Goal: Information Seeking & Learning: Find specific fact

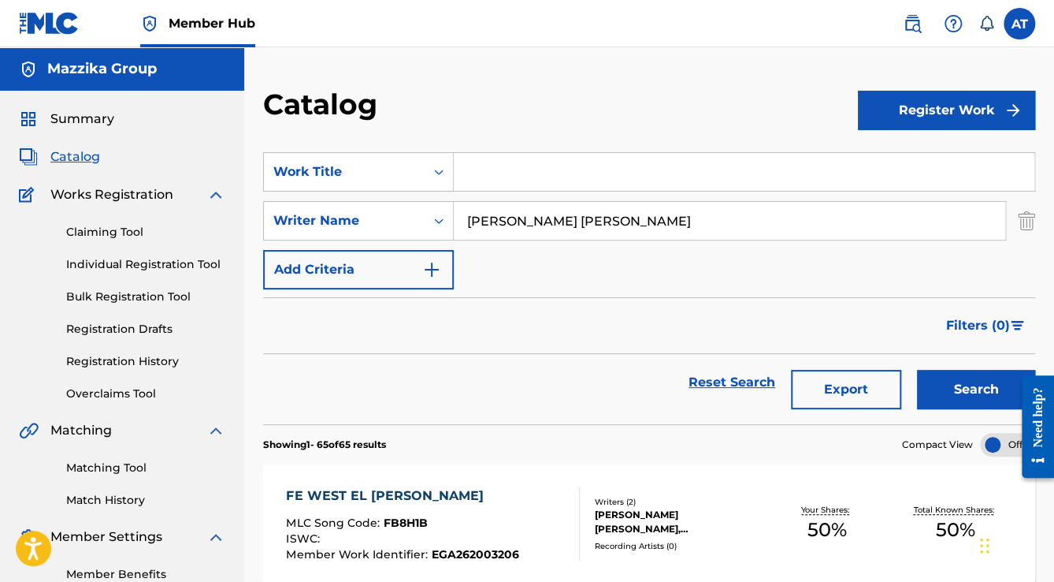
drag, startPoint x: 624, startPoint y: 221, endPoint x: 81, endPoint y: 214, distance: 543.0
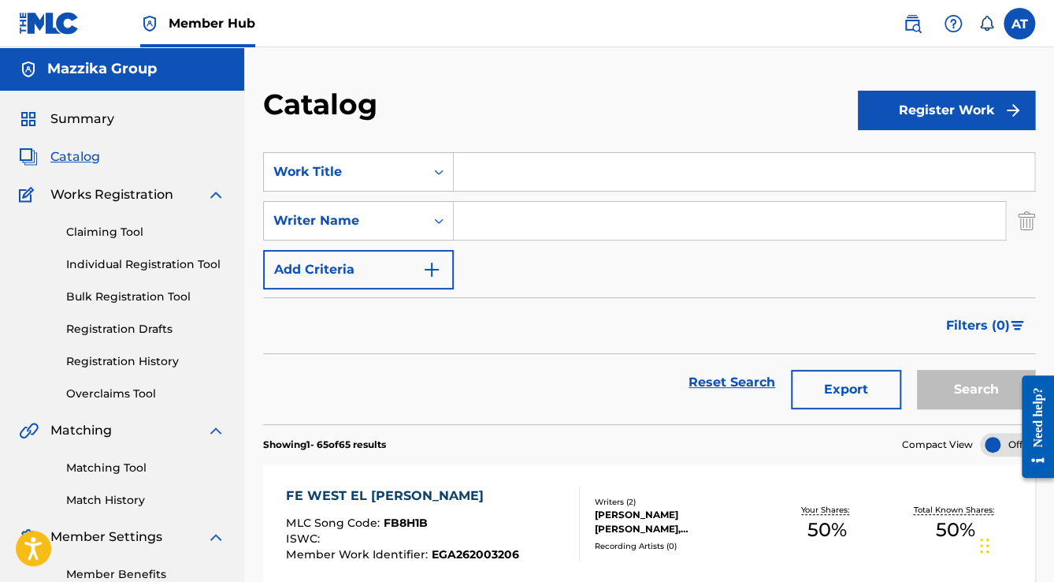
click at [539, 170] on input "Search Form" at bounding box center [744, 172] width 581 height 38
paste input ""[PERSON_NAME] ""
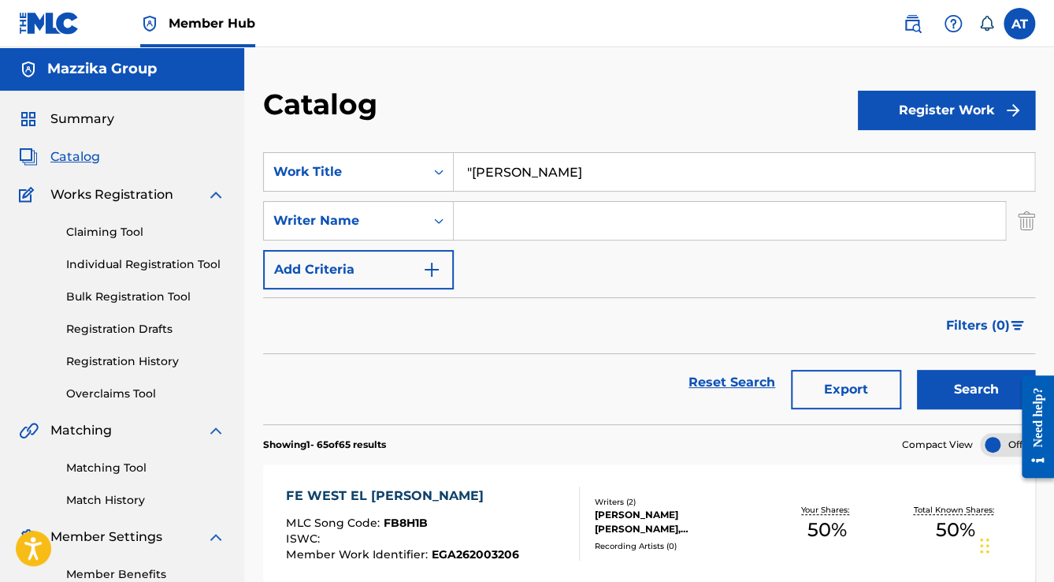
click at [470, 170] on input ""[PERSON_NAME]" at bounding box center [744, 172] width 581 height 38
drag, startPoint x: 470, startPoint y: 169, endPoint x: 400, endPoint y: 169, distance: 70.1
click at [400, 169] on div "SearchWithCriteriaa093a445-9a63-4cd4-a0c8-2ac5b2902c99 Work Title "Alby Ertah" at bounding box center [649, 171] width 772 height 39
click at [917, 370] on button "Search" at bounding box center [976, 389] width 118 height 39
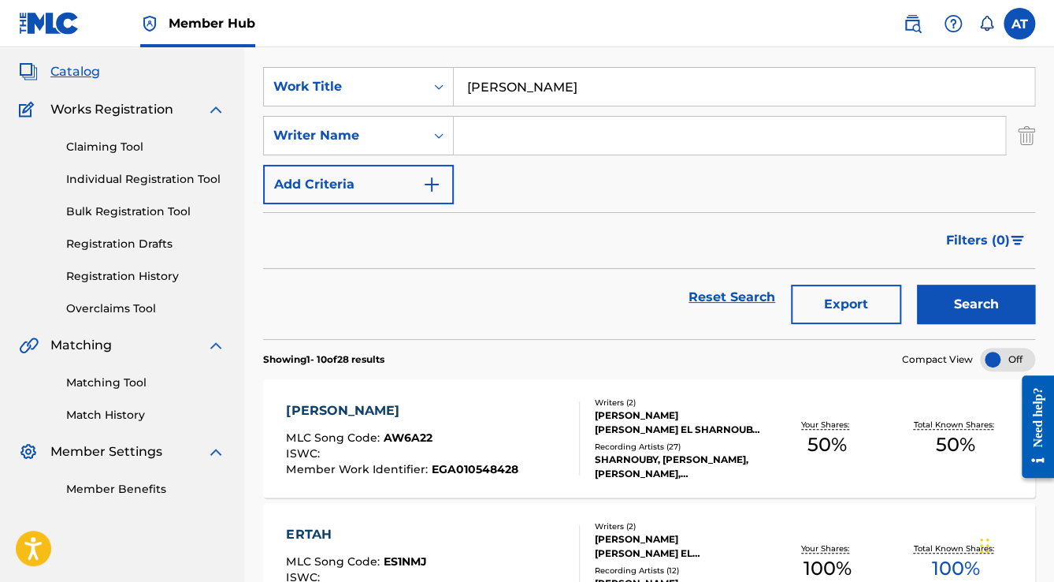
scroll to position [63, 0]
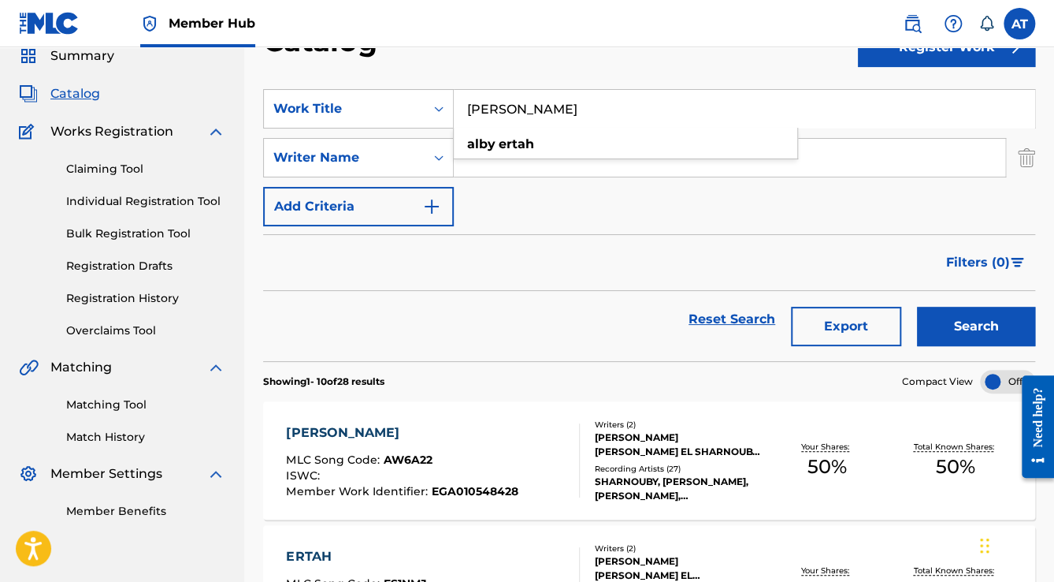
drag, startPoint x: 557, startPoint y: 99, endPoint x: 299, endPoint y: 65, distance: 260.0
paste input ""Olt [PERSON_NAME] ""
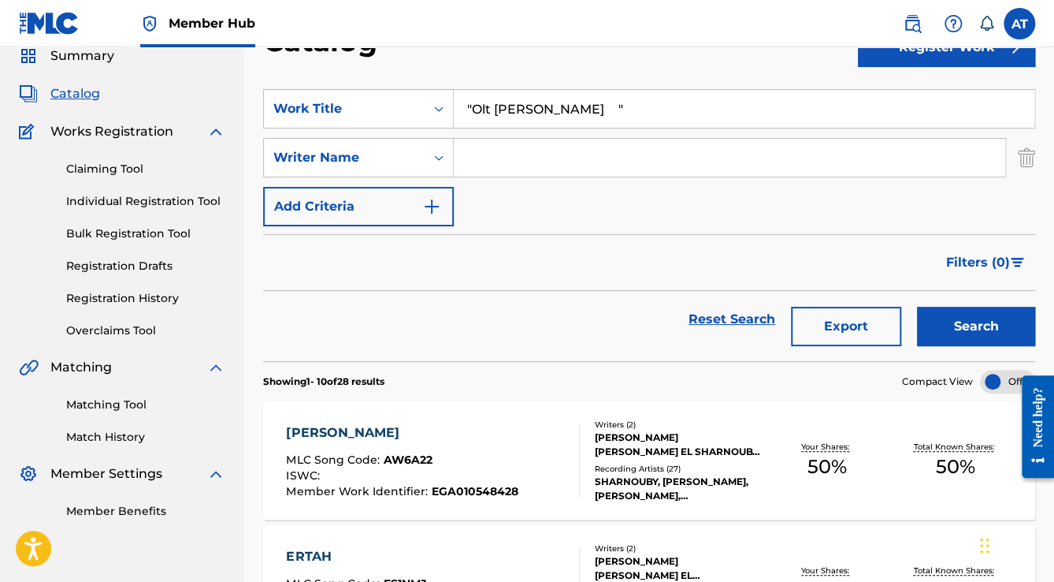
drag, startPoint x: 561, startPoint y: 110, endPoint x: 541, endPoint y: 116, distance: 21.2
click at [542, 116] on input ""Olt [PERSON_NAME] "" at bounding box center [744, 109] width 581 height 38
drag, startPoint x: 473, startPoint y: 110, endPoint x: 375, endPoint y: 107, distance: 97.7
click at [375, 107] on div "SearchWithCriteriaa093a445-9a63-4cd4-a0c8-2ac5b2902c99 Work Title "Olt [PERSON_…" at bounding box center [649, 108] width 772 height 39
type input "[PERSON_NAME]"
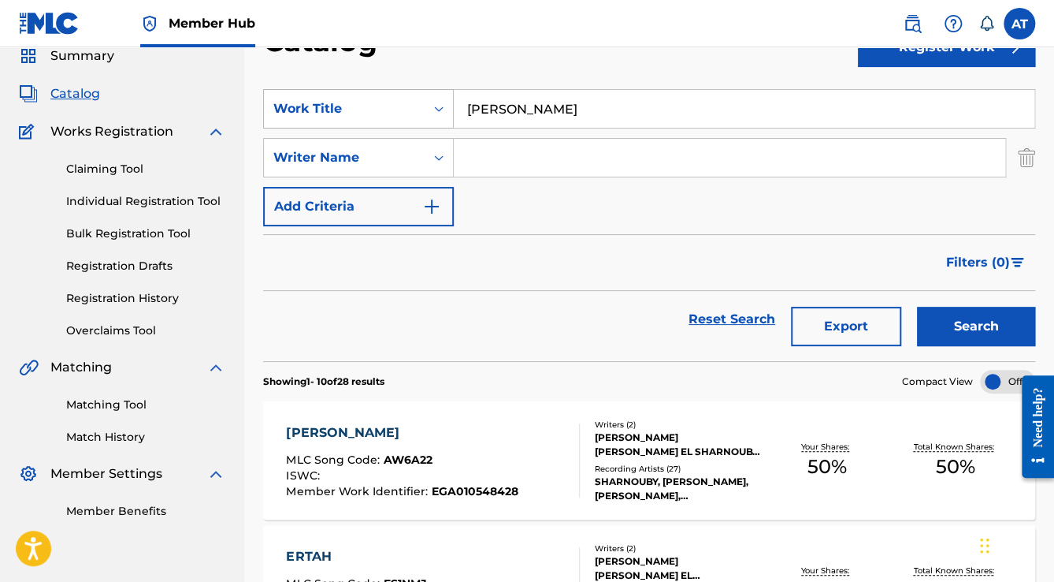
click at [917, 307] on button "Search" at bounding box center [976, 326] width 118 height 39
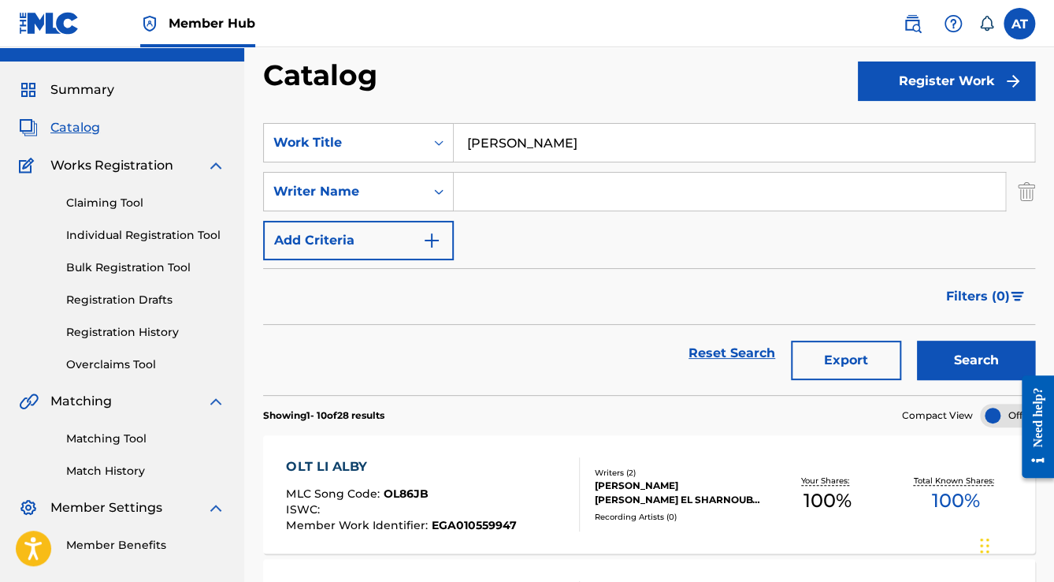
scroll to position [0, 0]
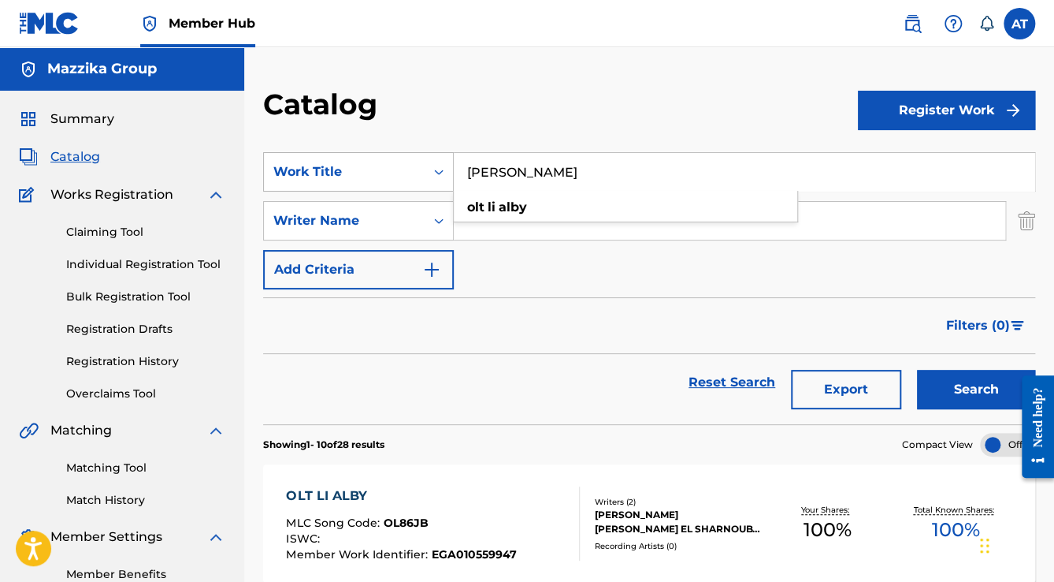
drag, startPoint x: 578, startPoint y: 180, endPoint x: 412, endPoint y: 158, distance: 167.7
click at [412, 158] on div "SearchWithCriteriaa093a445-9a63-4cd4-a0c8-2ac5b2902c99 Work Title Olt Li [PERSO…" at bounding box center [649, 171] width 772 height 39
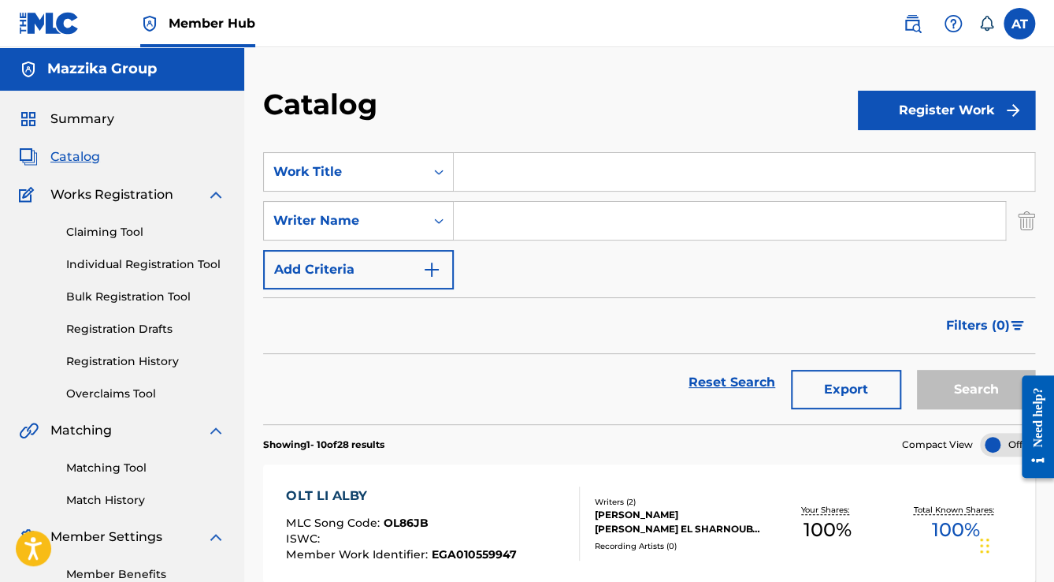
click at [640, 214] on input "Search Form" at bounding box center [730, 221] width 552 height 38
click at [479, 224] on input "Search Form" at bounding box center [730, 221] width 552 height 38
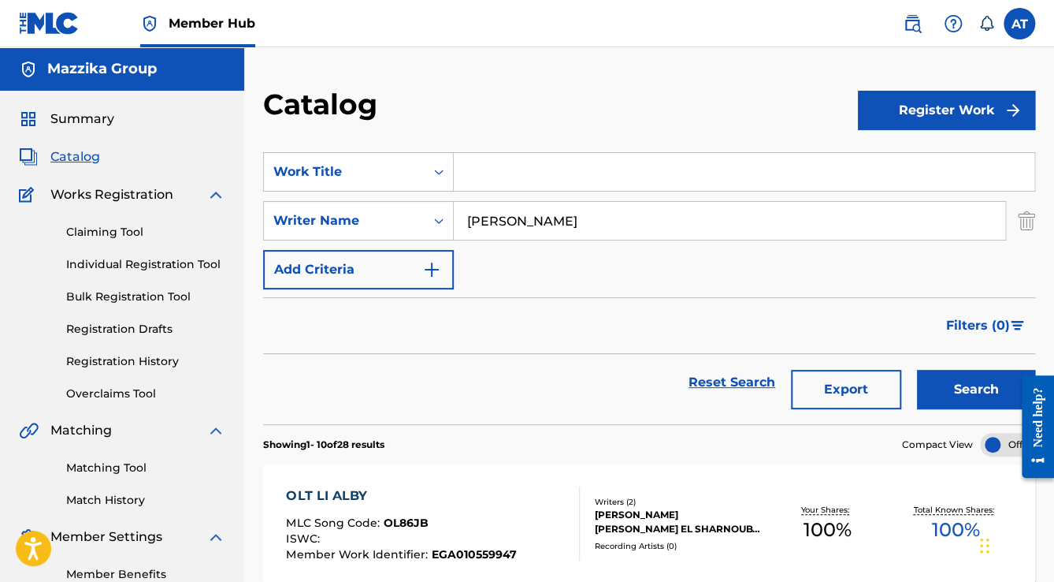
click at [917, 370] on button "Search" at bounding box center [976, 389] width 118 height 39
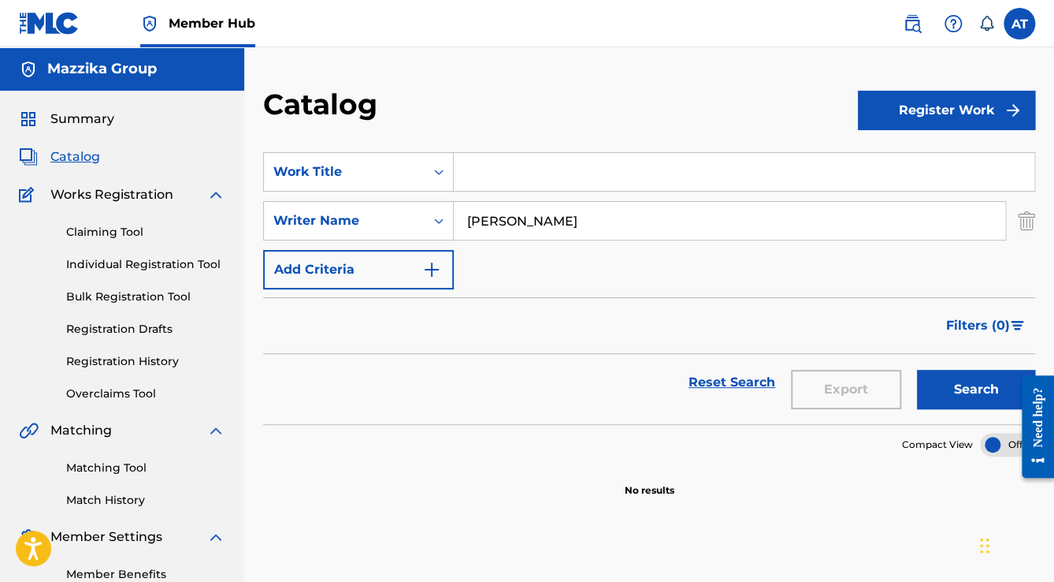
click at [542, 217] on input "[PERSON_NAME]" at bounding box center [730, 221] width 552 height 38
click at [541, 218] on input "[PERSON_NAME]" at bounding box center [730, 221] width 552 height 38
click at [941, 374] on button "Search" at bounding box center [976, 389] width 118 height 39
drag, startPoint x: 559, startPoint y: 229, endPoint x: 494, endPoint y: 225, distance: 64.7
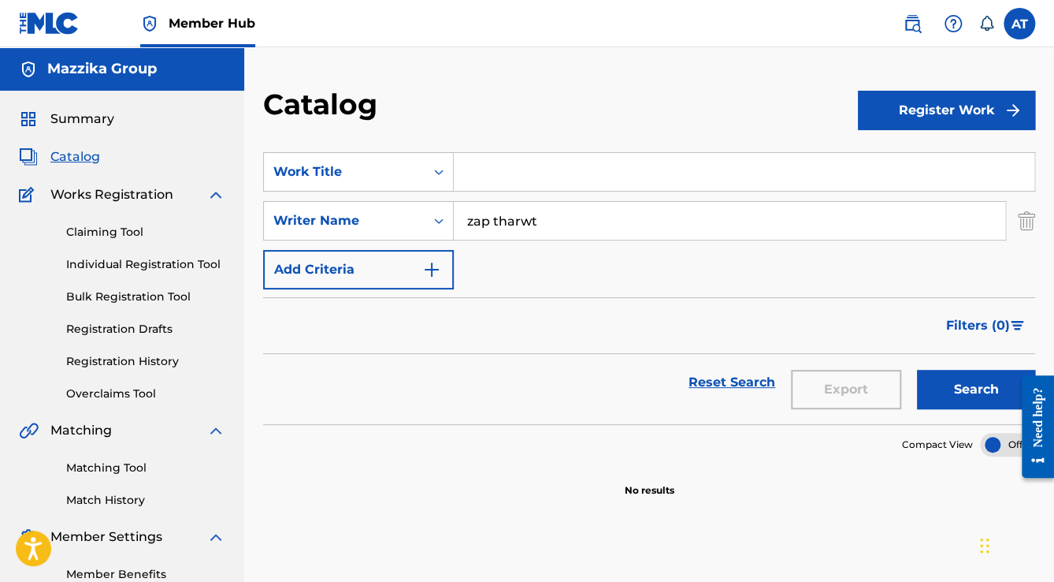
click at [494, 225] on input "zap tharwt" at bounding box center [730, 221] width 552 height 38
type input "zap"
click at [947, 380] on button "Search" at bounding box center [976, 389] width 118 height 39
drag, startPoint x: 522, startPoint y: 222, endPoint x: 389, endPoint y: 208, distance: 133.9
click at [389, 208] on div "SearchWithCriteria652a6b8d-0cbc-4ef8-8dc3-65fc0714e774 Writer Name zap" at bounding box center [649, 220] width 772 height 39
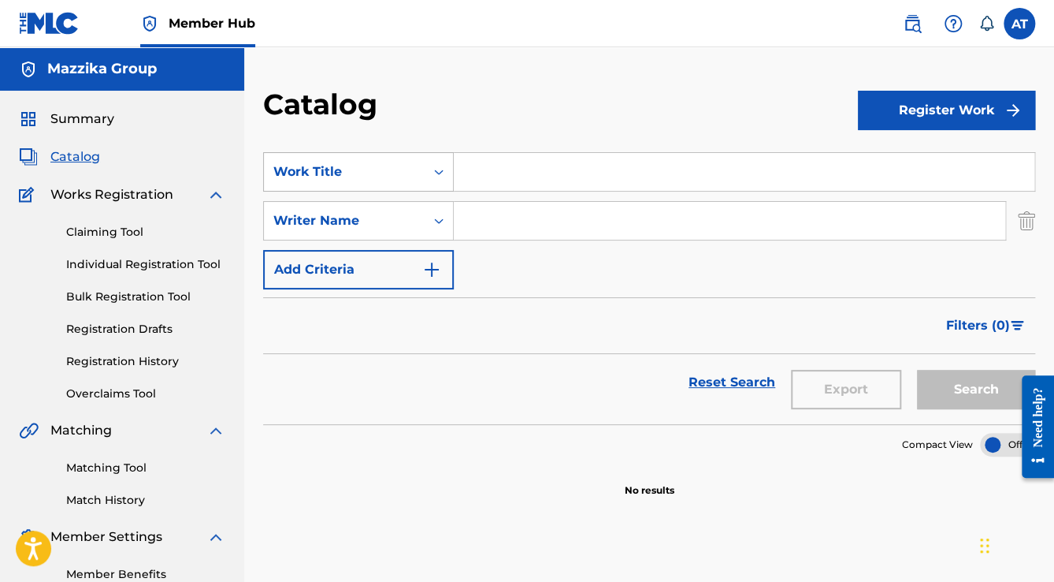
click at [415, 169] on div "Work Title" at bounding box center [344, 171] width 142 height 19
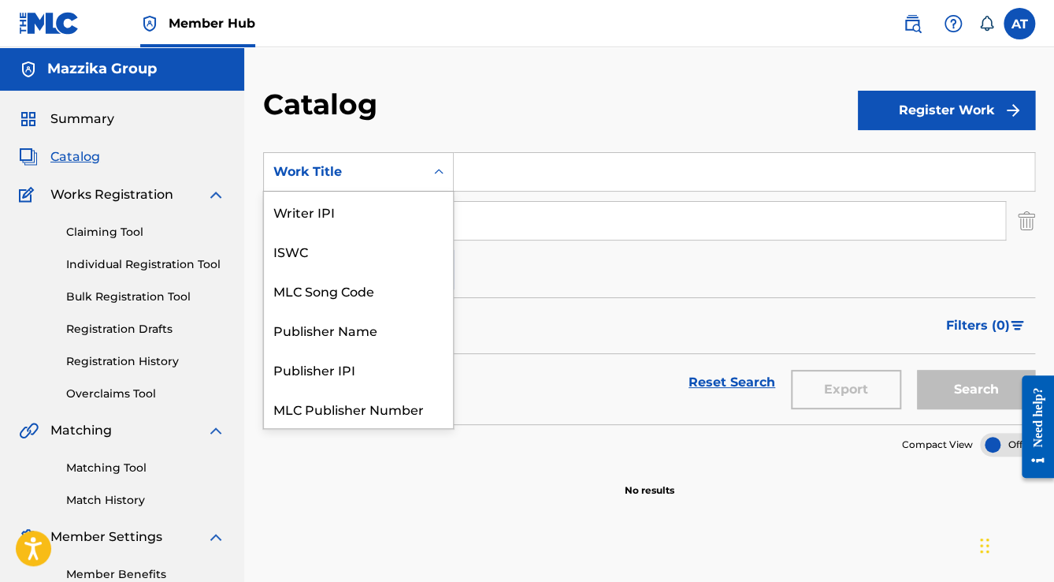
scroll to position [197, 0]
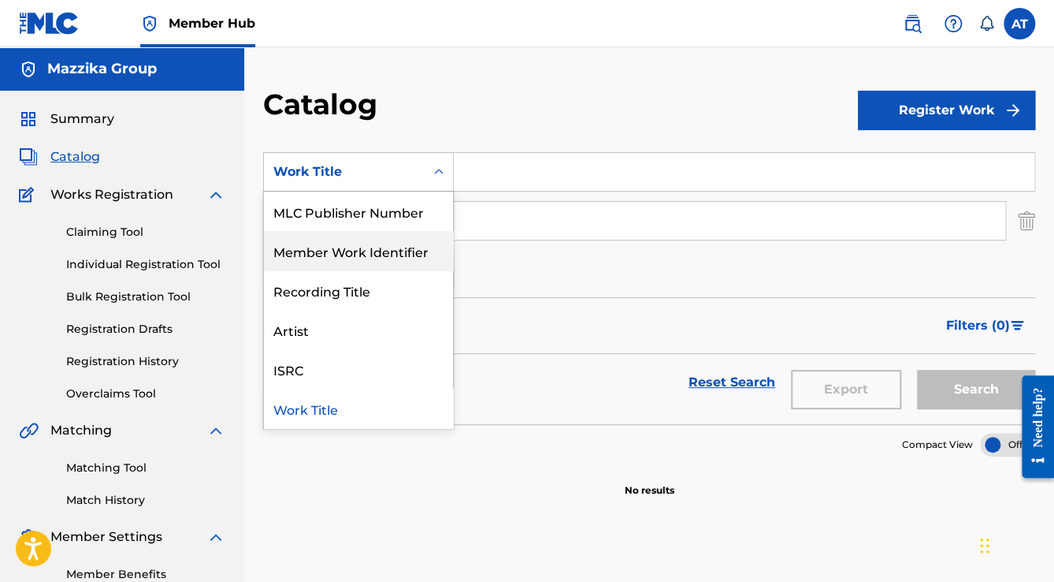
click at [607, 240] on div "Search Form" at bounding box center [730, 220] width 552 height 39
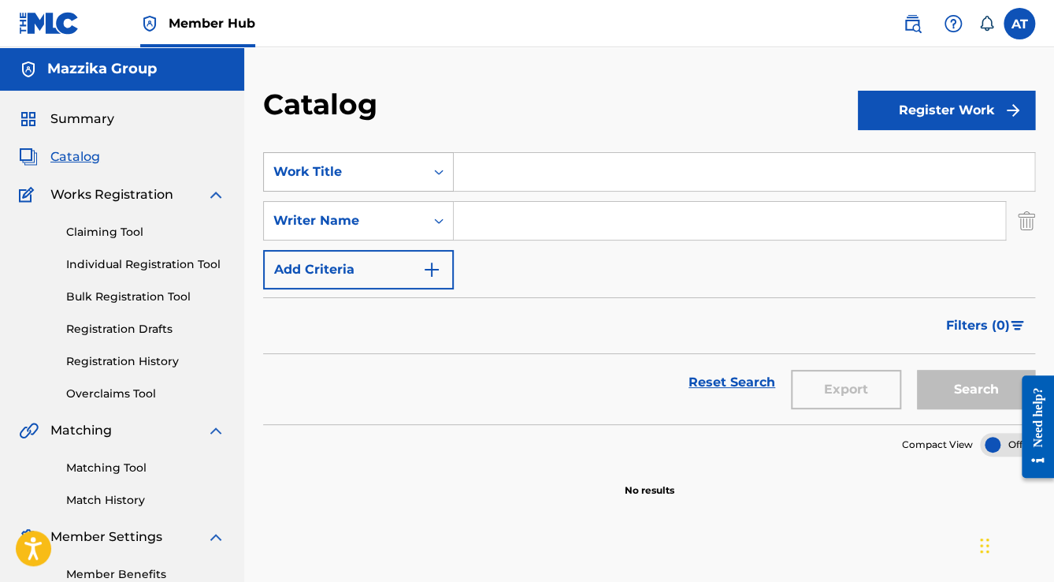
click at [408, 184] on div "Work Title" at bounding box center [344, 172] width 161 height 30
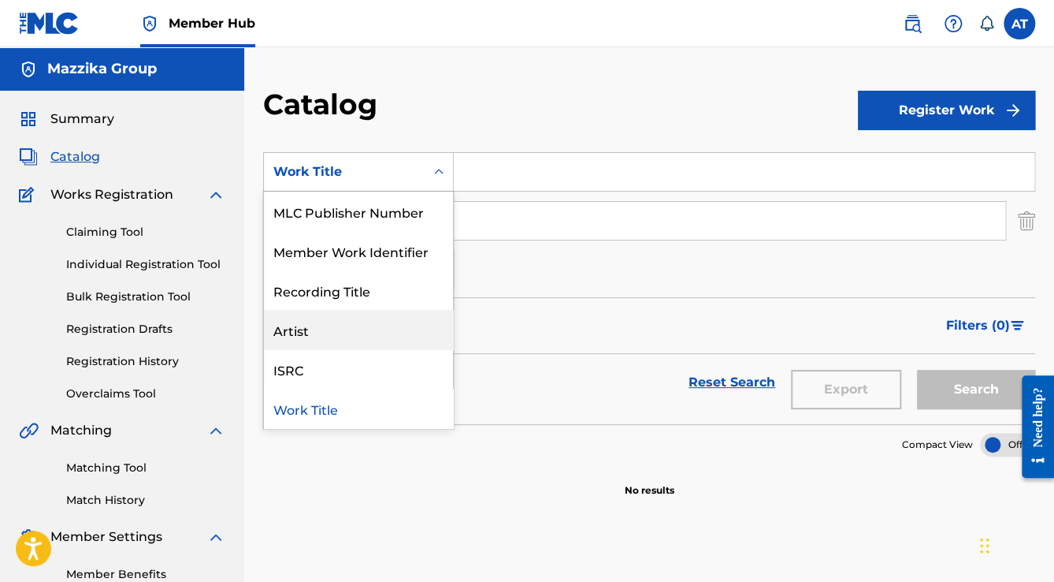
drag, startPoint x: 377, startPoint y: 329, endPoint x: 384, endPoint y: 325, distance: 8.1
click at [377, 329] on div "Artist" at bounding box center [358, 329] width 189 height 39
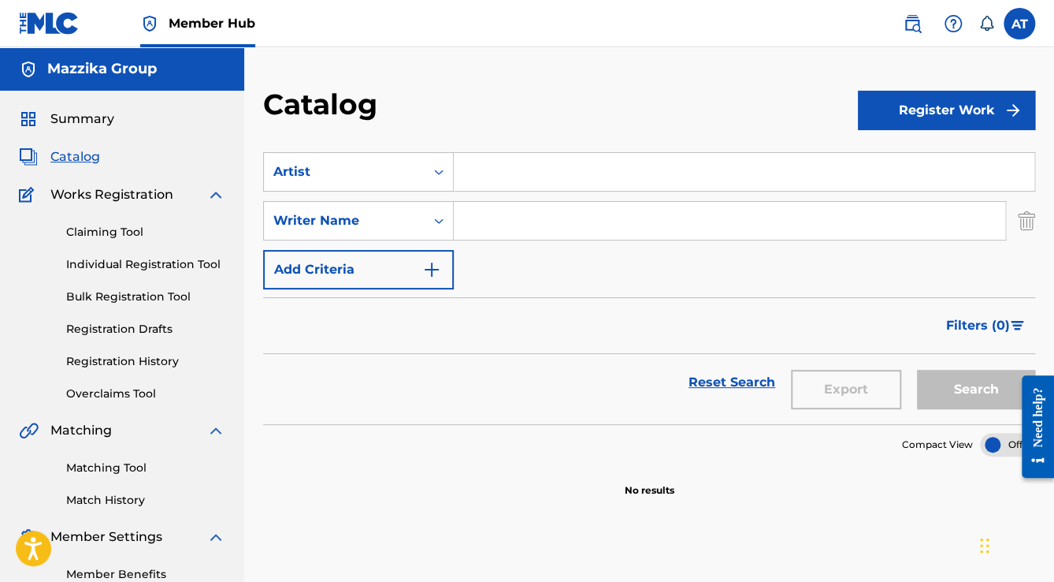
click at [489, 188] on input "Search Form" at bounding box center [744, 172] width 581 height 38
type input "zap"
click at [917, 370] on button "Search" at bounding box center [976, 389] width 118 height 39
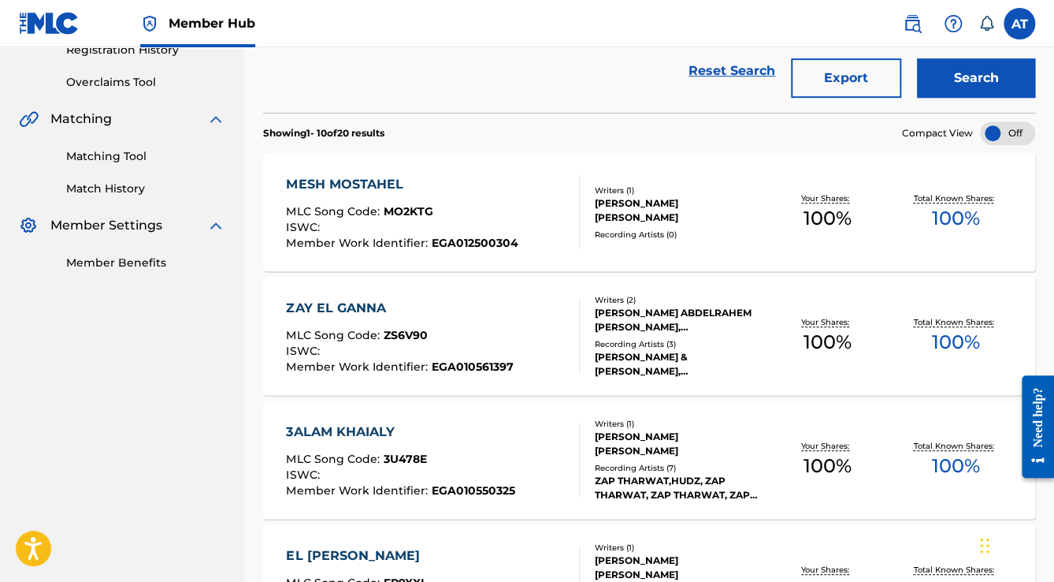
scroll to position [315, 0]
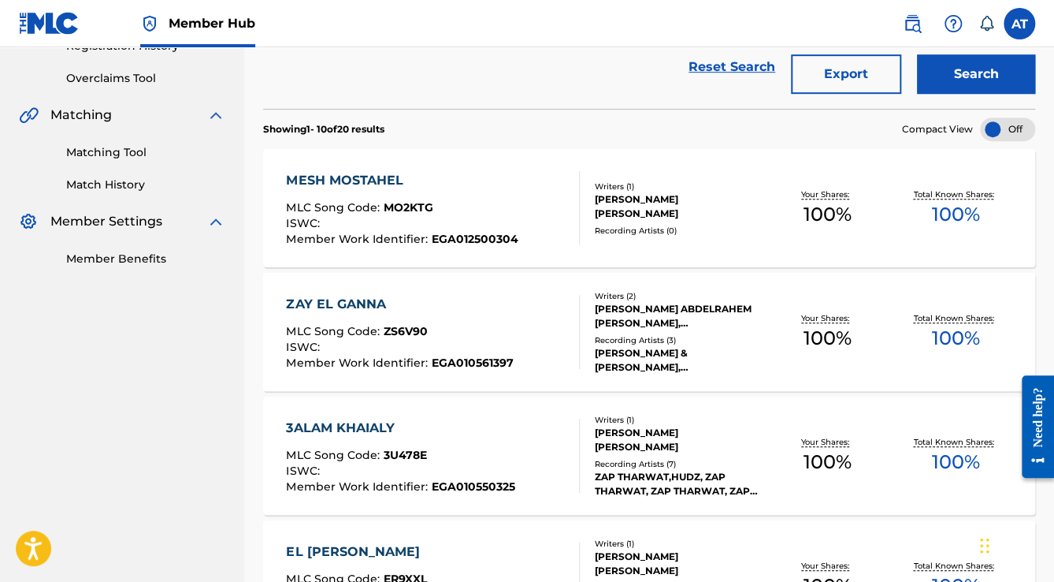
click at [497, 236] on span "EGA012500304" at bounding box center [474, 239] width 87 height 14
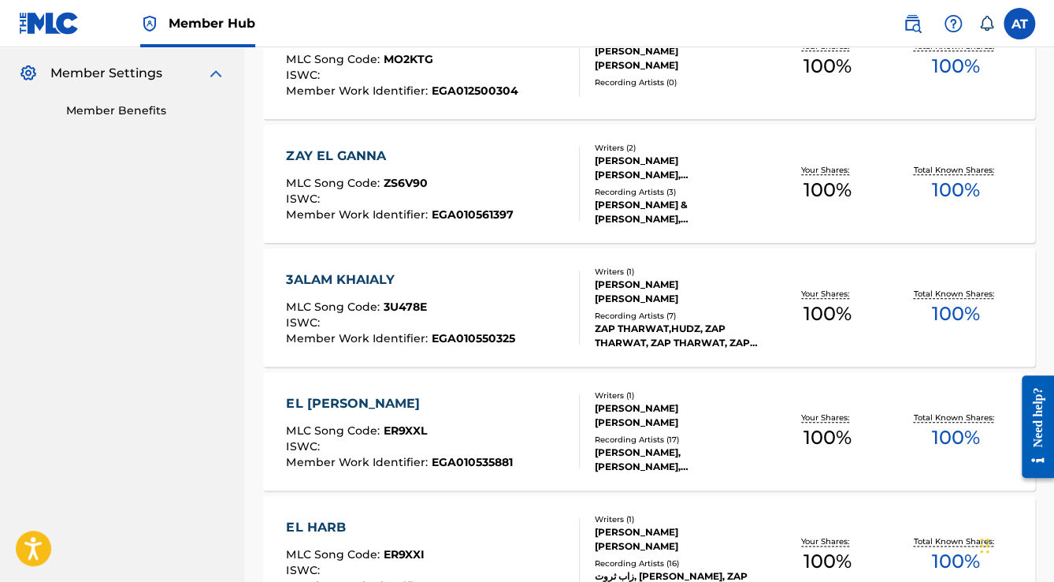
scroll to position [757, 0]
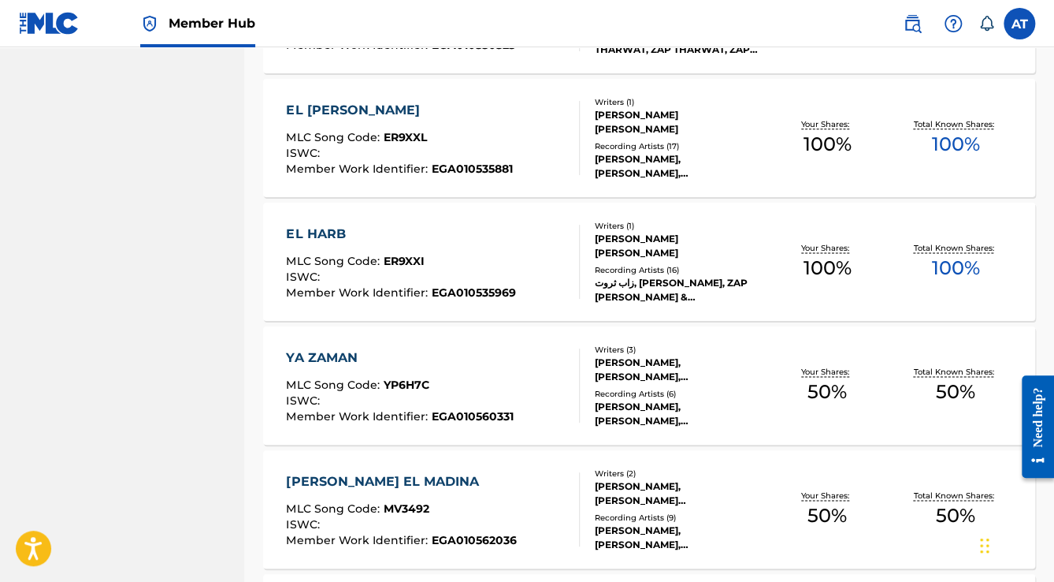
click at [550, 385] on div "YA ZAMAN MLC Song Code : YP6H7C ISWC : Member Work Identifier : EGA010560331" at bounding box center [432, 385] width 293 height 74
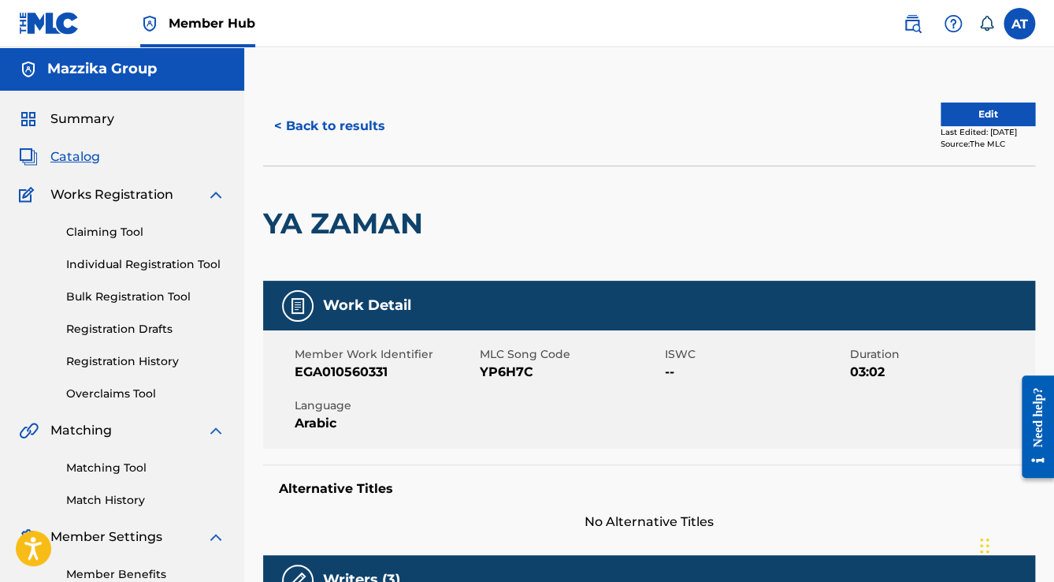
scroll to position [441, 0]
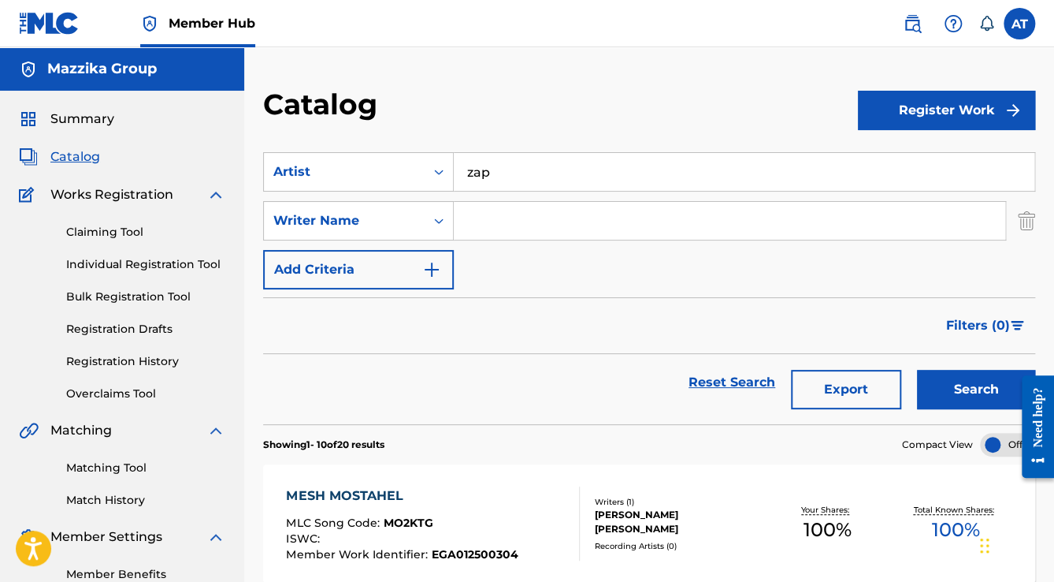
click at [195, 26] on span "Member Hub" at bounding box center [212, 23] width 87 height 18
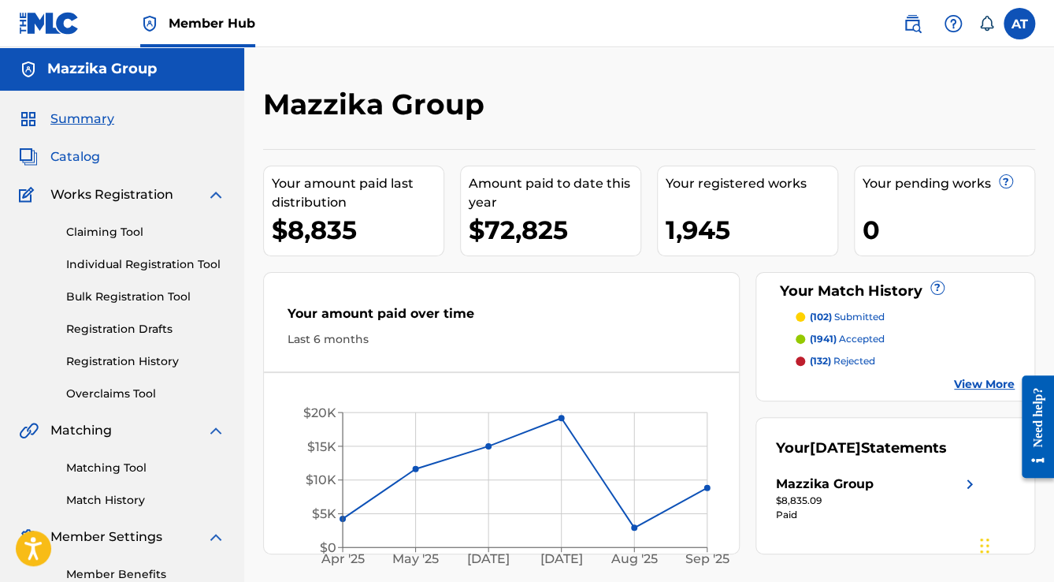
click at [84, 157] on span "Catalog" at bounding box center [75, 156] width 50 height 19
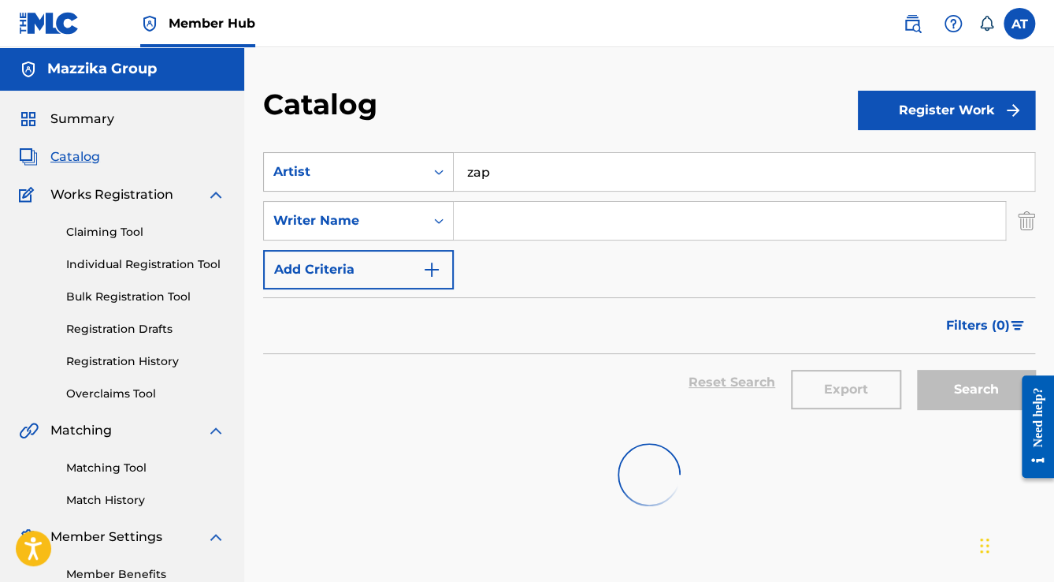
drag, startPoint x: 577, startPoint y: 170, endPoint x: 375, endPoint y: 159, distance: 202.0
click at [375, 159] on div "SearchWithCriteria0ad79576-e3ee-428c-a7f0-da47325ad6eb Artist zap" at bounding box center [649, 171] width 772 height 39
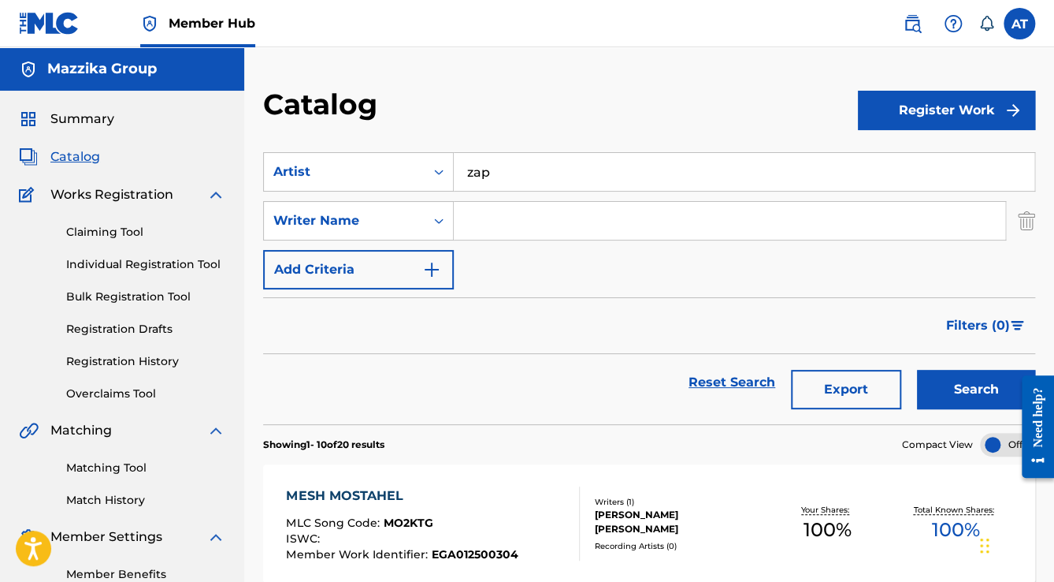
paste input "[PERSON_NAME]"
type input "[PERSON_NAME]"
click at [917, 370] on button "Search" at bounding box center [976, 389] width 118 height 39
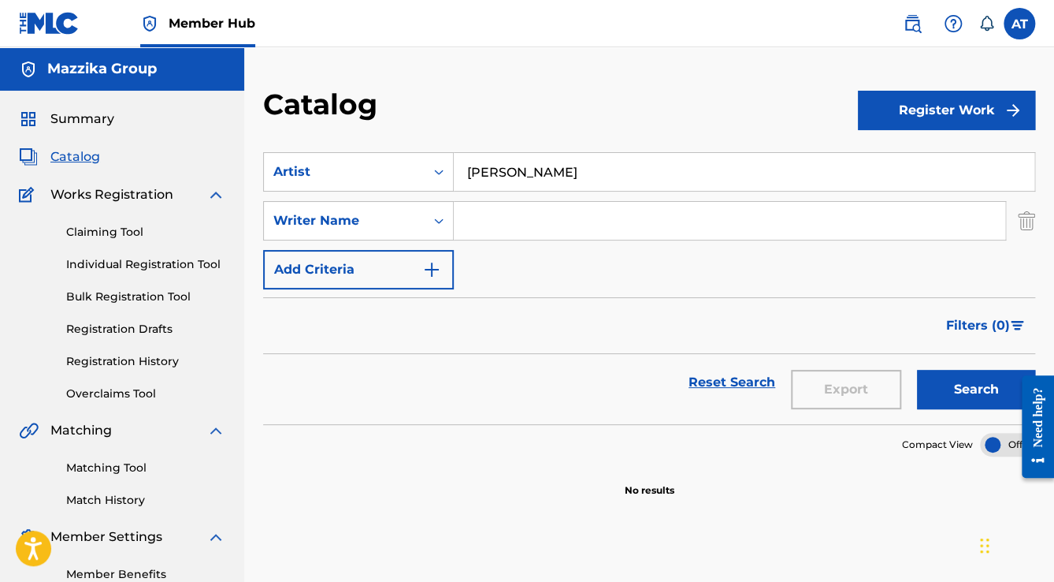
drag, startPoint x: 548, startPoint y: 183, endPoint x: 315, endPoint y: 142, distance: 236.8
click at [318, 142] on section "SearchWithCriteria0ad79576-e3ee-428c-a7f0-da47325ad6eb Artist [PERSON_NAME] Sea…" at bounding box center [649, 278] width 772 height 291
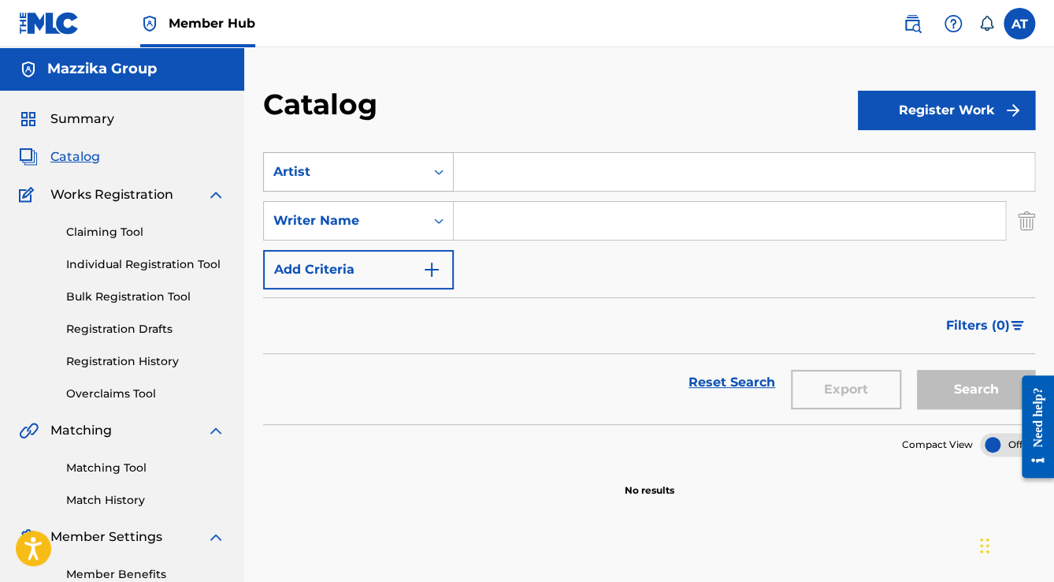
click at [366, 179] on div "Artist" at bounding box center [344, 171] width 142 height 19
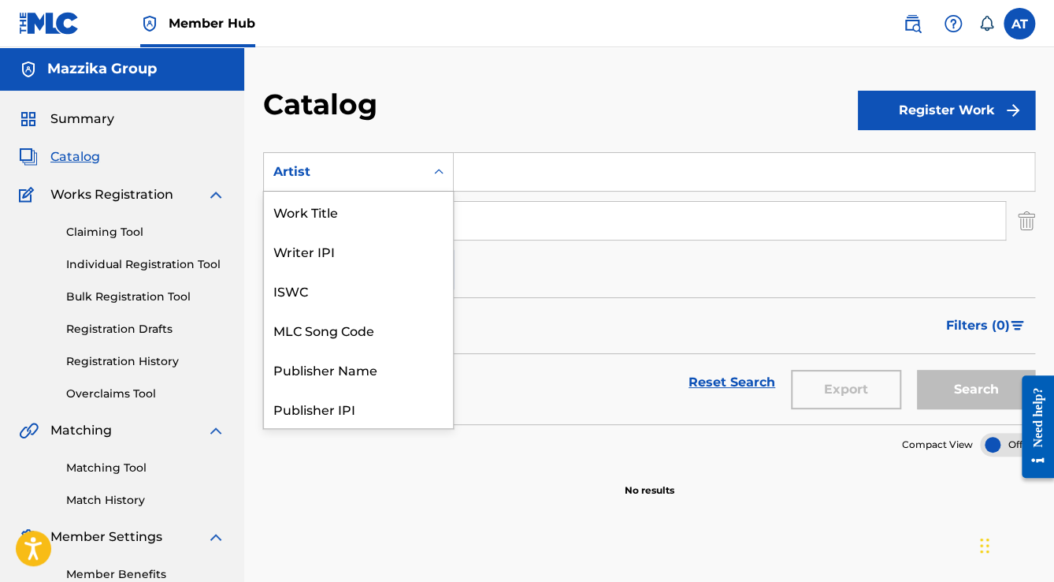
scroll to position [197, 0]
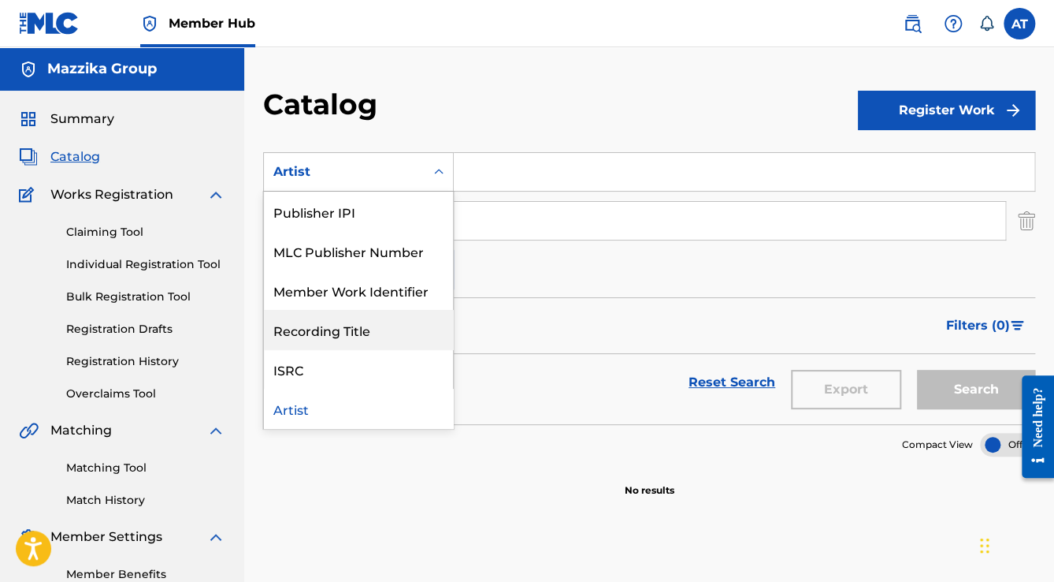
click at [327, 329] on div "Recording Title" at bounding box center [358, 329] width 189 height 39
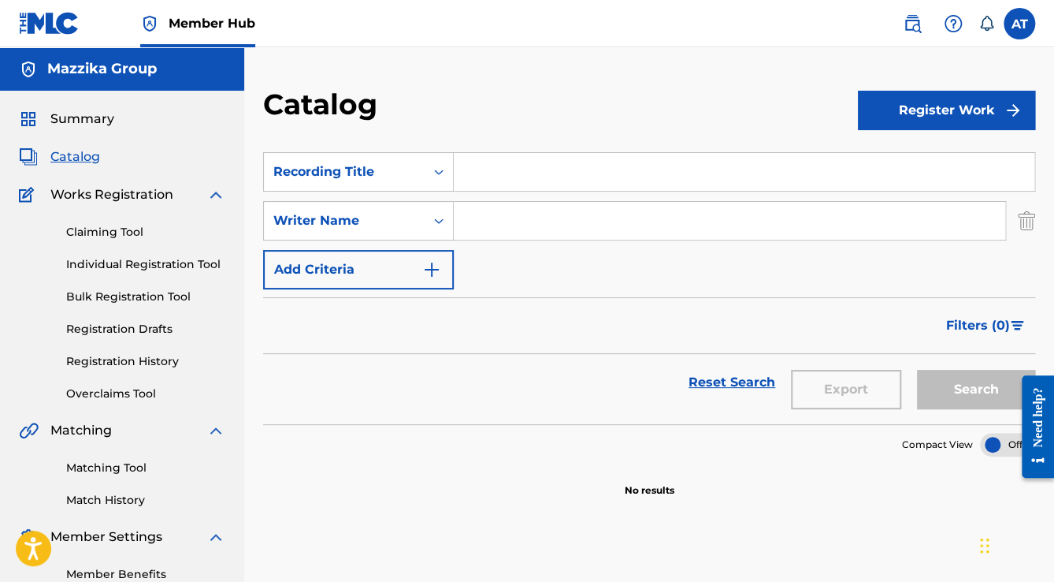
click at [511, 162] on input "Search Form" at bounding box center [744, 172] width 581 height 38
paste input "[PERSON_NAME]"
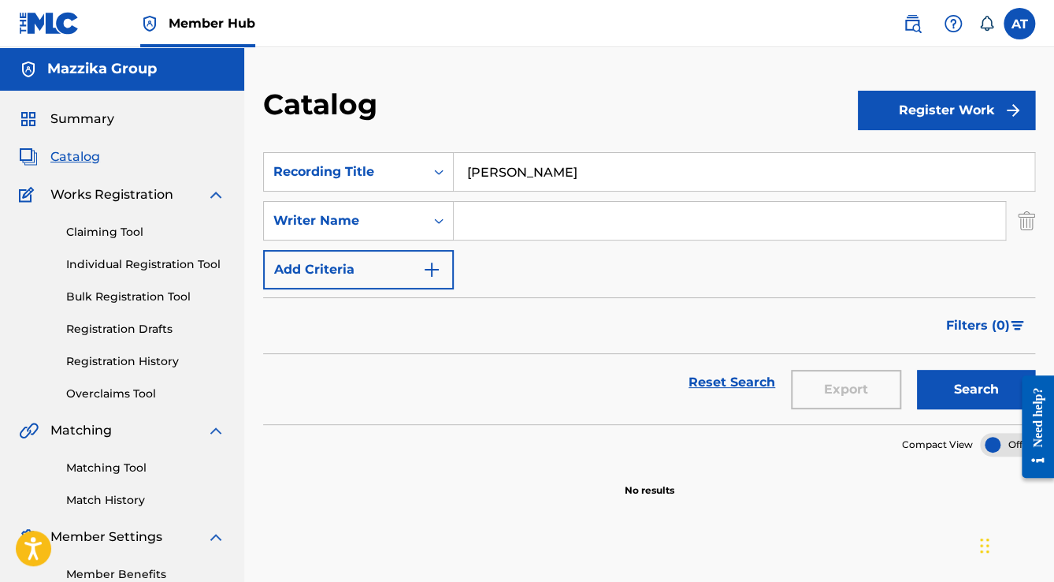
click at [917, 370] on button "Search" at bounding box center [976, 389] width 118 height 39
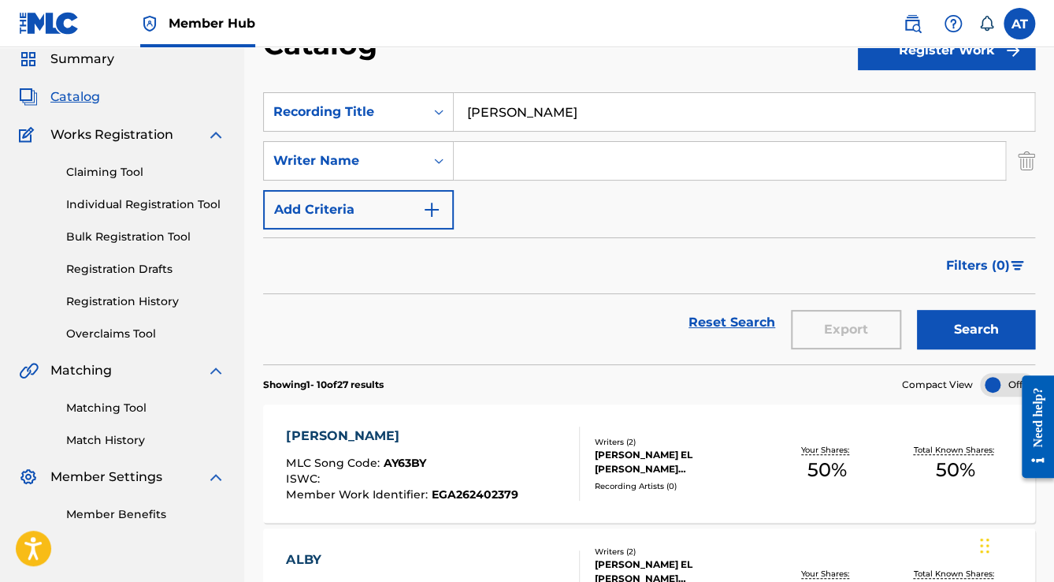
scroll to position [0, 0]
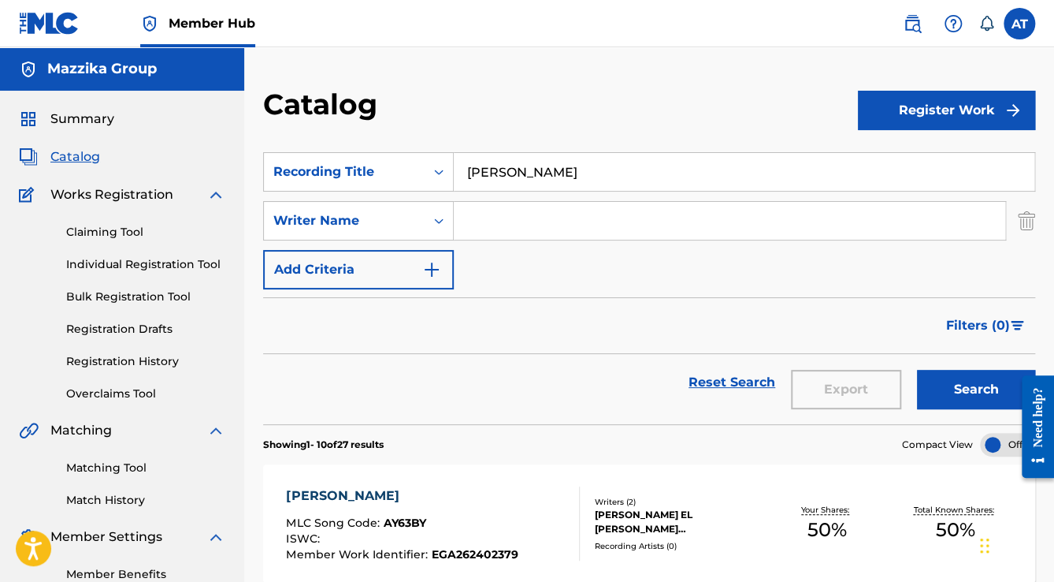
drag, startPoint x: 608, startPoint y: 180, endPoint x: 419, endPoint y: 142, distance: 192.9
click at [422, 142] on section "SearchWithCriteria89f253c1-8fe7-4e7d-a914-ee7e87956abe Recording Title [PERSON_…" at bounding box center [649, 278] width 772 height 291
paste input "Fil Sama"
click at [917, 370] on button "Search" at bounding box center [976, 389] width 118 height 39
drag, startPoint x: 548, startPoint y: 179, endPoint x: 396, endPoint y: 151, distance: 154.6
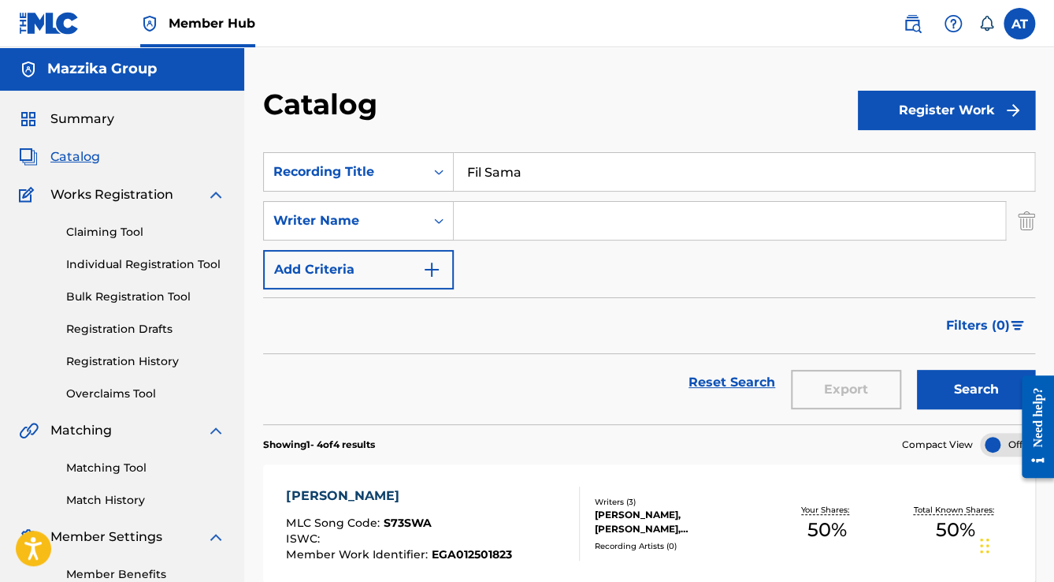
click at [397, 151] on section "SearchWithCriteria89f253c1-8fe7-4e7d-a914-ee7e87956abe Recording Title Fil Sama…" at bounding box center [649, 278] width 772 height 291
paste input "Meen El Sabab"
click at [917, 370] on button "Search" at bounding box center [976, 389] width 118 height 39
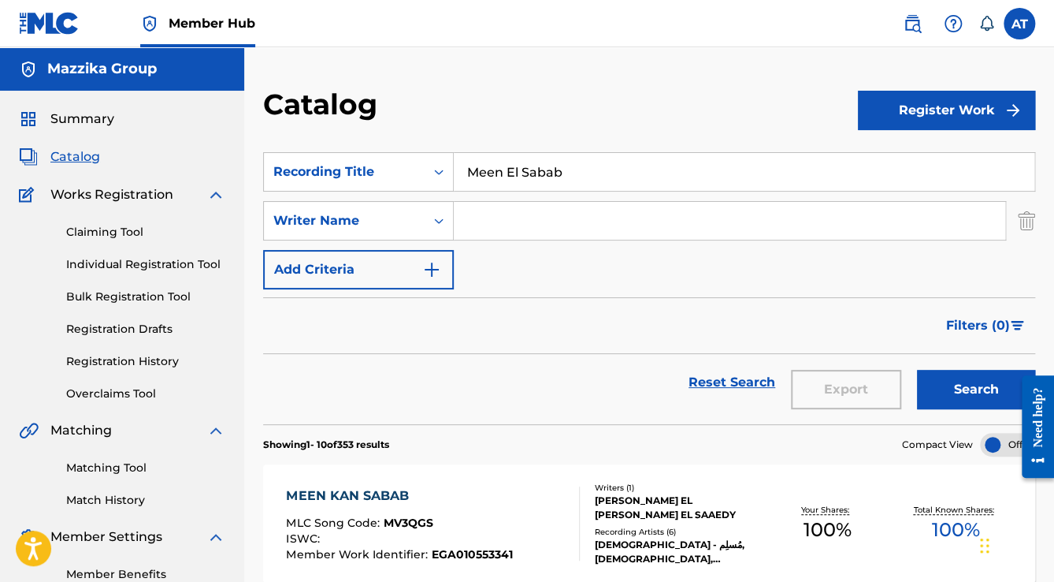
drag, startPoint x: 456, startPoint y: 153, endPoint x: 373, endPoint y: 135, distance: 85.5
click at [407, 142] on section "SearchWithCriteria89f253c1-8fe7-4e7d-a914-ee7e87956abe Recording Title Meen El …" at bounding box center [649, 278] width 772 height 291
paste input "Kam Wa7ed"
click at [917, 370] on button "Search" at bounding box center [976, 389] width 118 height 39
drag, startPoint x: 501, startPoint y: 169, endPoint x: 310, endPoint y: 126, distance: 196.3
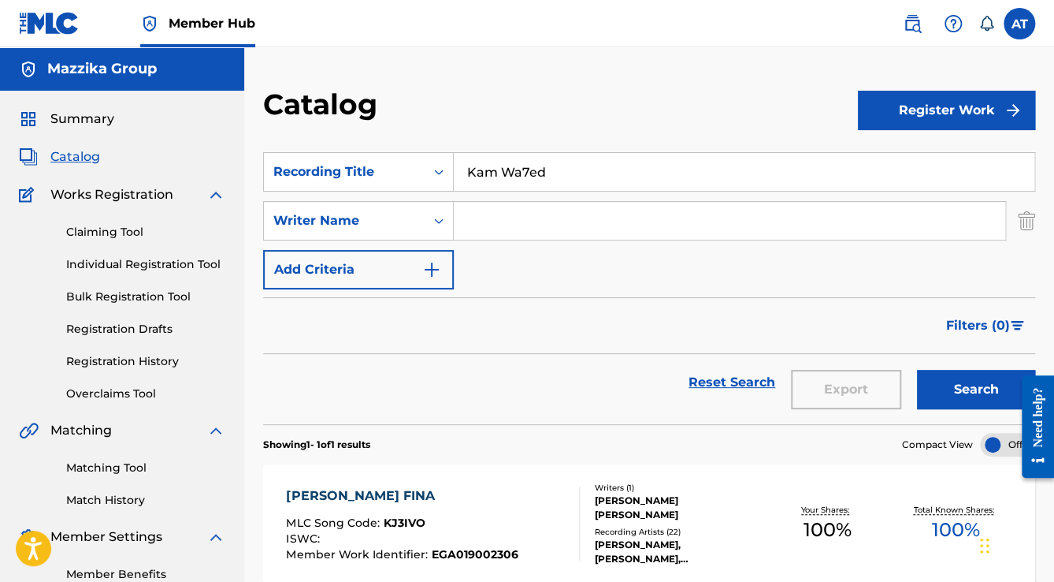
click at [310, 126] on div "Catalog Register Work SearchWithCriteria89f253c1-8fe7-4e7d-a914-ee7e87956abe Re…" at bounding box center [649, 372] width 810 height 570
paste input "Mal3ona El Shohra"
click at [917, 370] on button "Search" at bounding box center [976, 389] width 118 height 39
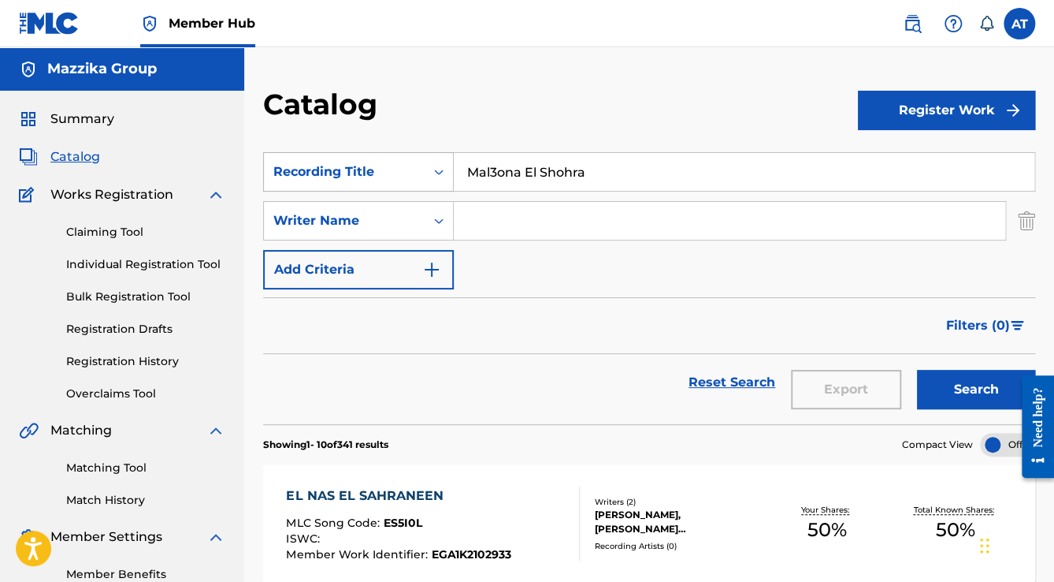
drag, startPoint x: 653, startPoint y: 176, endPoint x: 317, endPoint y: 165, distance: 335.9
click at [317, 165] on div "SearchWithCriteria89f253c1-8fe7-4e7d-a914-ee7e87956abe Recording Title Mal3ona …" at bounding box center [649, 171] width 772 height 39
paste input "Ehlam"
type input "Ehlam"
click at [917, 370] on button "Search" at bounding box center [976, 389] width 118 height 39
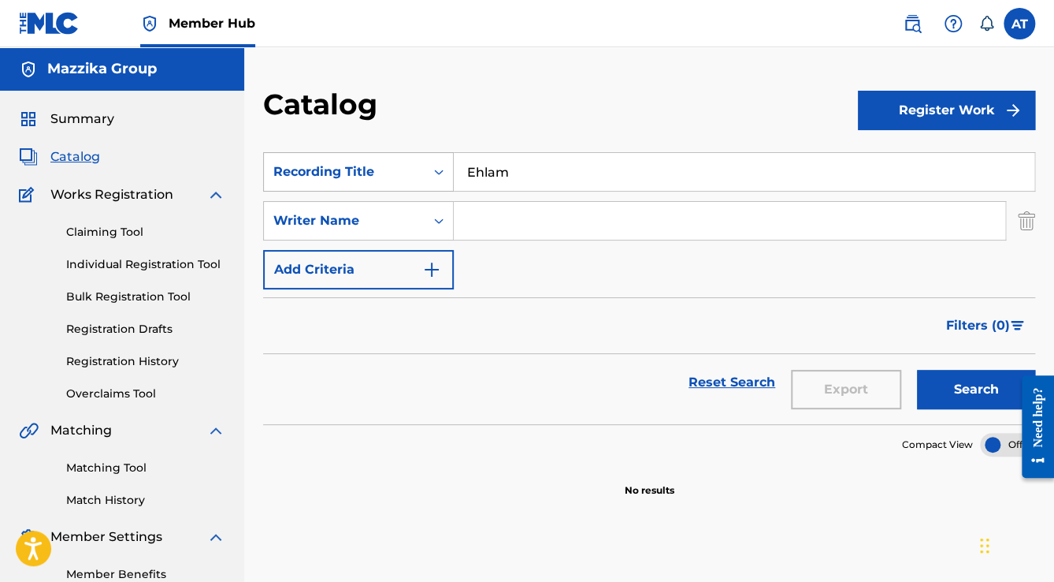
drag, startPoint x: 574, startPoint y: 165, endPoint x: 426, endPoint y: 167, distance: 148.2
click at [428, 167] on div "SearchWithCriteria89f253c1-8fe7-4e7d-a914-ee7e87956abe Recording Title Ehlam" at bounding box center [649, 171] width 772 height 39
click at [486, 214] on input "Search Form" at bounding box center [730, 221] width 552 height 38
click at [472, 179] on input "Search Form" at bounding box center [744, 172] width 581 height 38
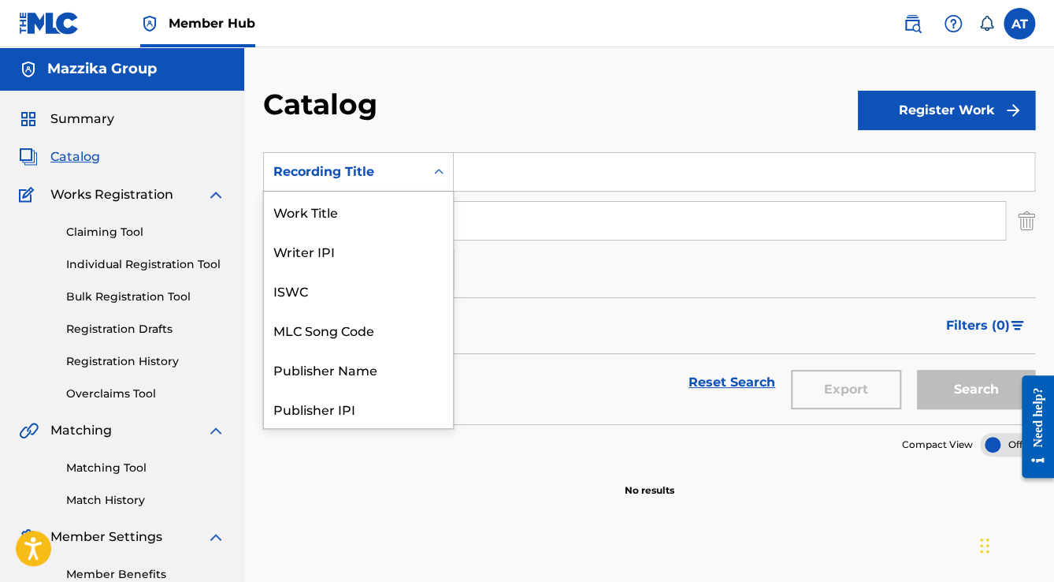
click at [366, 165] on div "Recording Title" at bounding box center [344, 171] width 142 height 19
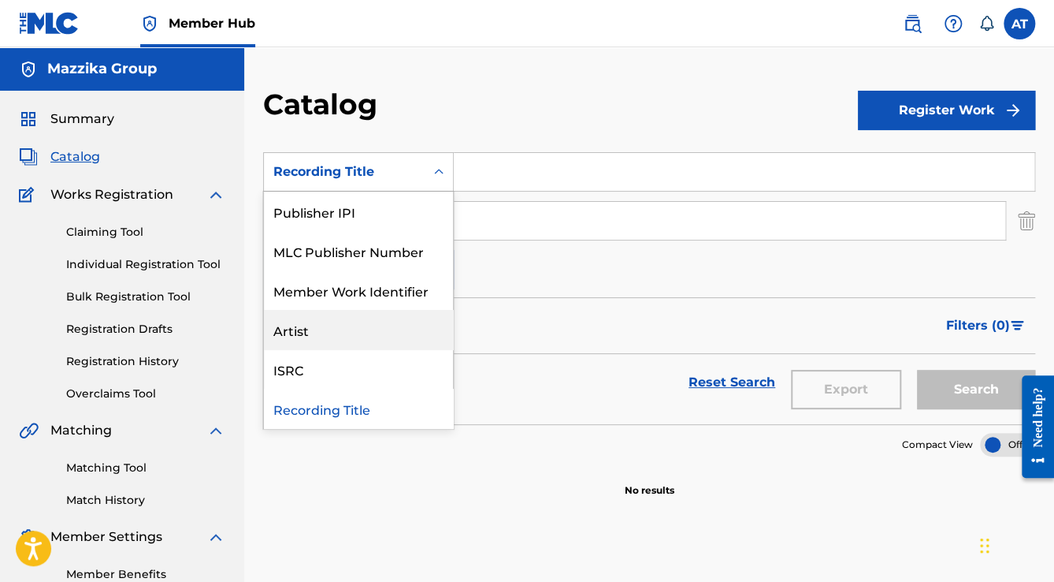
click at [288, 318] on div "Artist" at bounding box center [358, 329] width 189 height 39
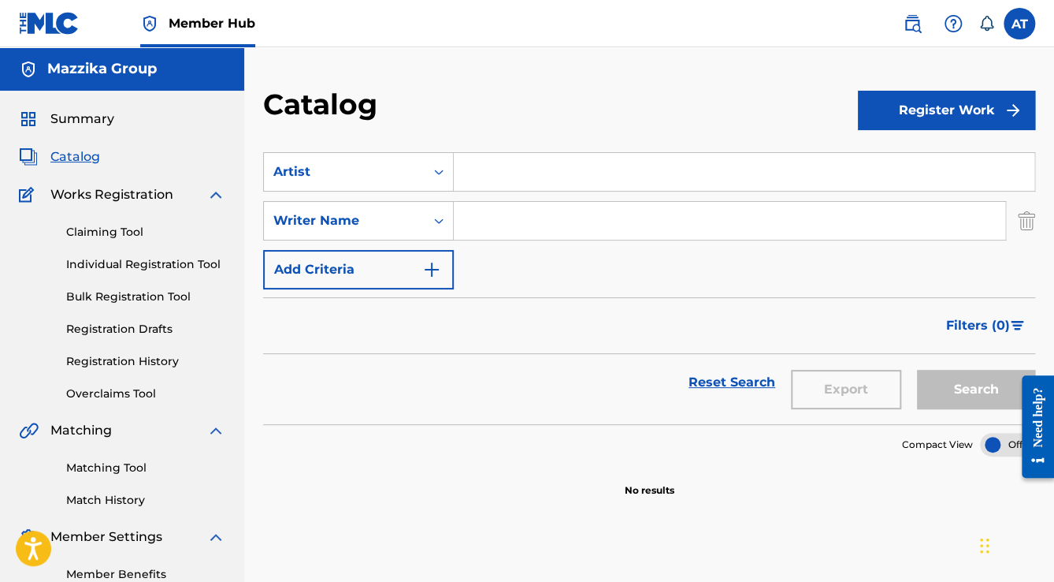
click at [477, 177] on input "Search Form" at bounding box center [744, 172] width 581 height 38
type input "SHARNOUBY"
click at [917, 370] on button "Search" at bounding box center [976, 389] width 118 height 39
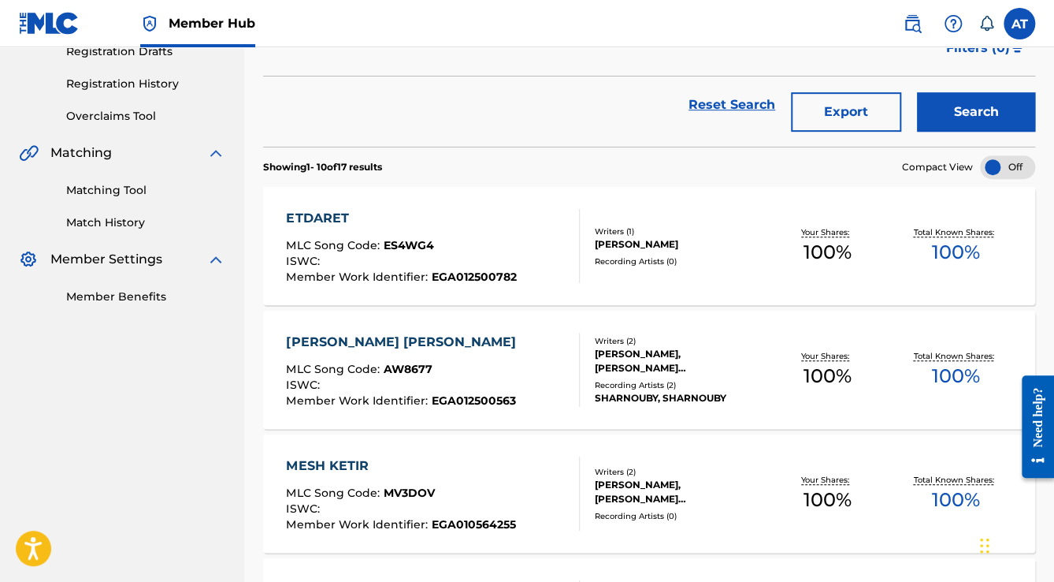
scroll to position [284, 0]
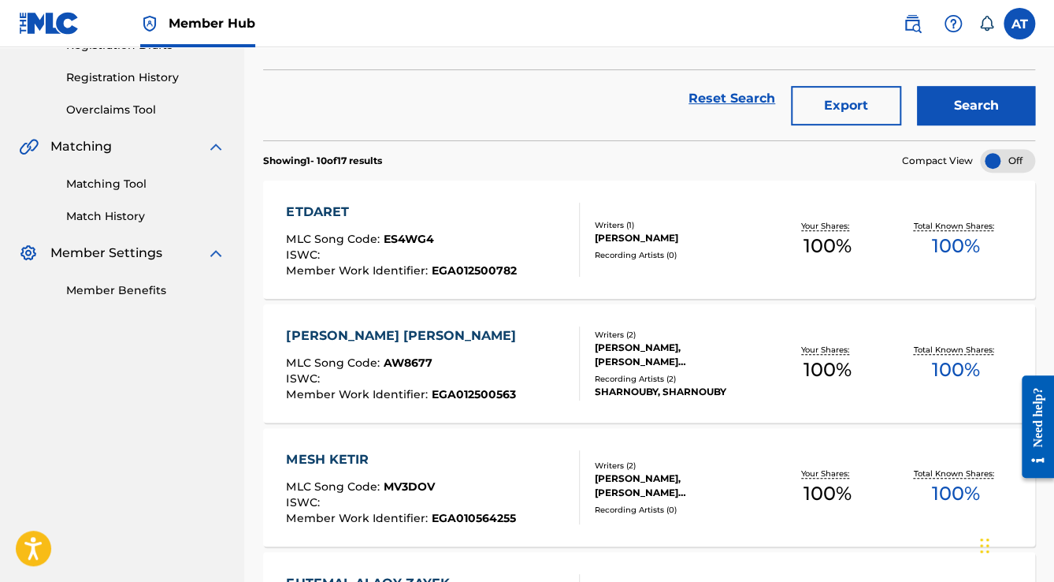
click at [544, 391] on div "[PERSON_NAME] [PERSON_NAME] MLC Song Code : AW8677 ISWC : Member Work Identifie…" at bounding box center [432, 363] width 293 height 74
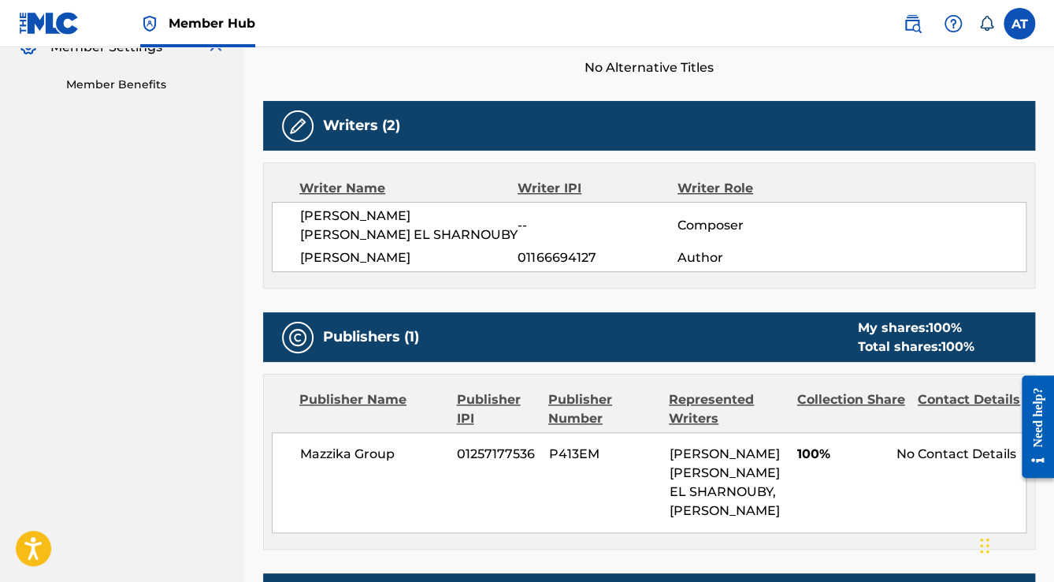
scroll to position [476, 0]
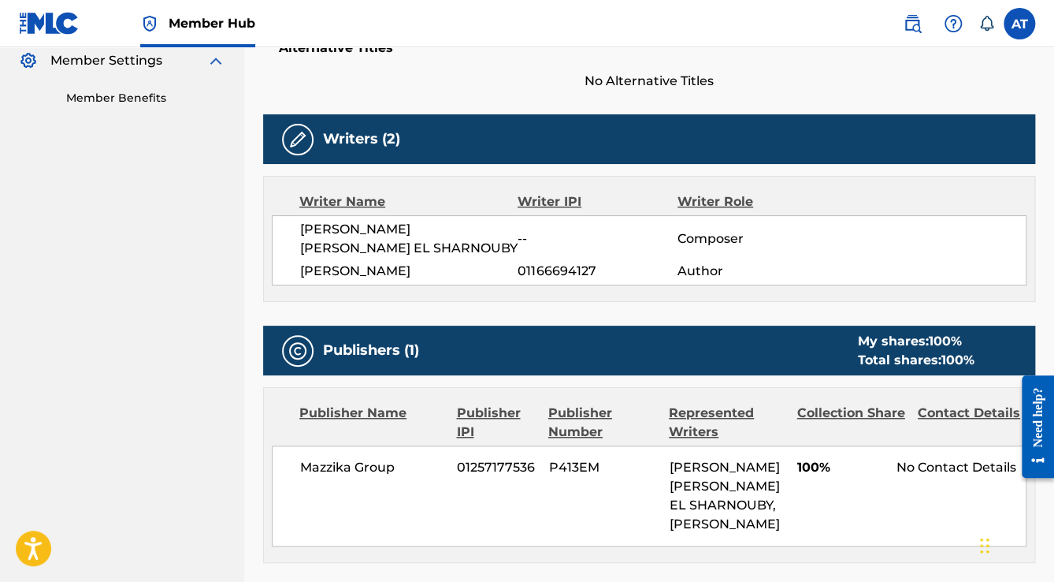
click at [314, 220] on span "[PERSON_NAME] [PERSON_NAME] EL SHARNOUBY" at bounding box center [409, 239] width 218 height 38
click at [313, 220] on span "[PERSON_NAME] [PERSON_NAME] EL SHARNOUBY" at bounding box center [409, 239] width 218 height 38
copy div "[PERSON_NAME] [PERSON_NAME] EL SHARNOUBY"
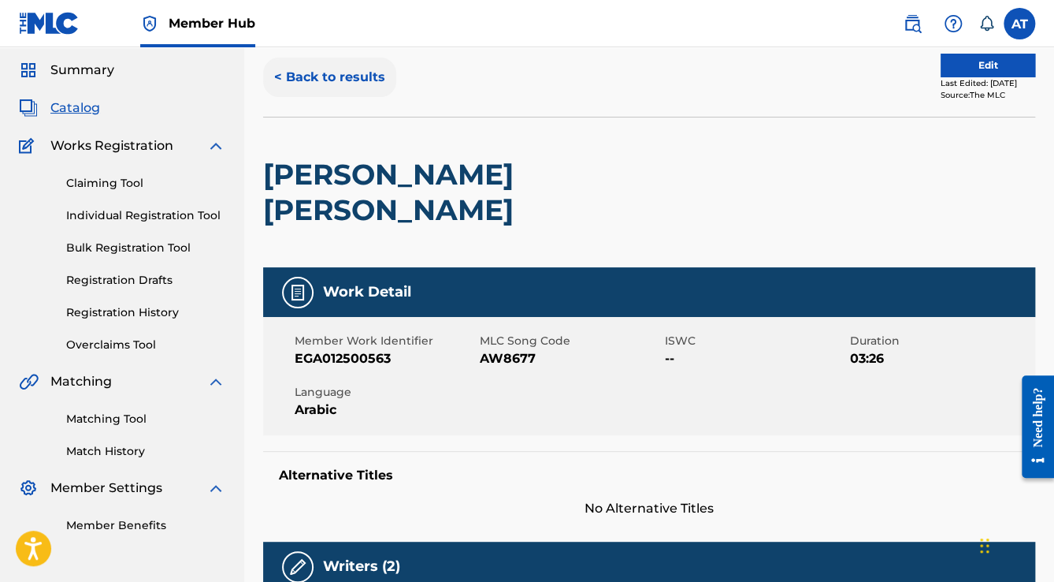
scroll to position [0, 0]
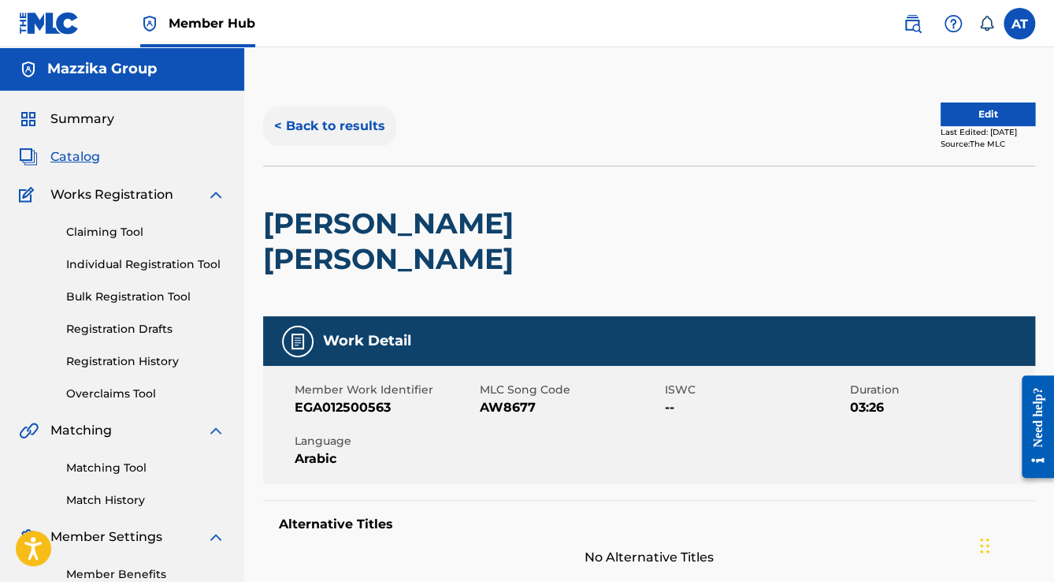
click at [328, 129] on button "< Back to results" at bounding box center [329, 125] width 133 height 39
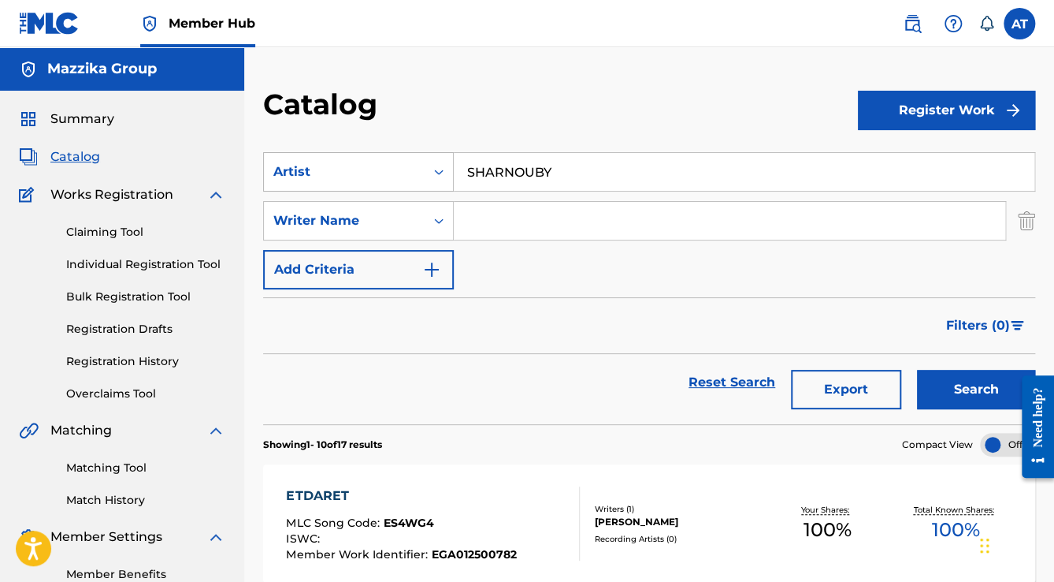
drag, startPoint x: 575, startPoint y: 171, endPoint x: 429, endPoint y: 173, distance: 145.8
click at [429, 173] on div "SearchWithCriteriafbffd1b8-41f1-476a-bfc6-b1a36b7de255 Artist [PERSON_NAME]" at bounding box center [649, 171] width 772 height 39
paste input "Zai El Ghagar"
type input "Zai El Ghagar"
click at [917, 370] on button "Search" at bounding box center [976, 389] width 118 height 39
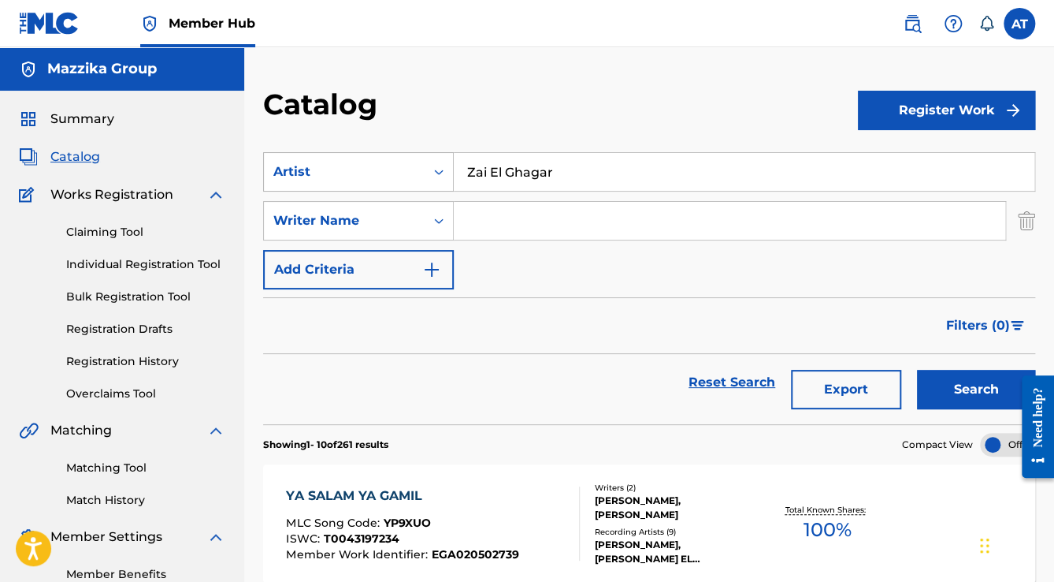
drag, startPoint x: 599, startPoint y: 165, endPoint x: 322, endPoint y: 179, distance: 277.8
click at [322, 179] on div "SearchWithCriteriafbffd1b8-41f1-476a-bfc6-b1a36b7de255 Artist [PERSON_NAME]" at bounding box center [649, 171] width 772 height 39
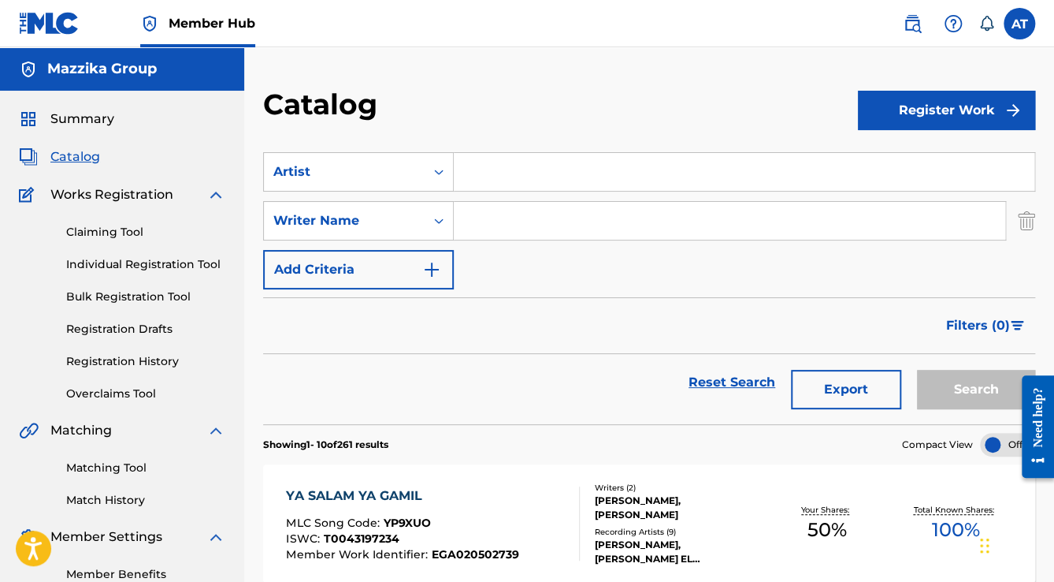
click at [537, 229] on input "Search Form" at bounding box center [730, 221] width 552 height 38
paste input "Zai El Ghagar"
type input "Zai El Ghagar"
drag, startPoint x: 561, startPoint y: 216, endPoint x: 372, endPoint y: 209, distance: 189.3
click at [372, 209] on div "SearchWithCriteria652a6b8d-0cbc-4ef8-8dc3-65fc0714e774 Writer Name [PERSON_NAME]" at bounding box center [649, 220] width 772 height 39
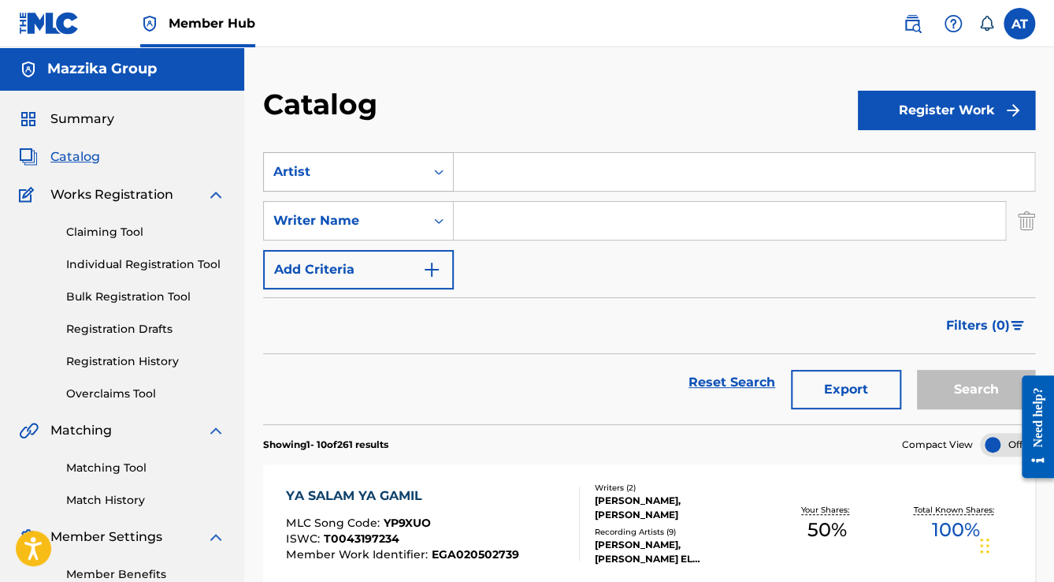
click at [356, 185] on div "Artist" at bounding box center [344, 172] width 161 height 30
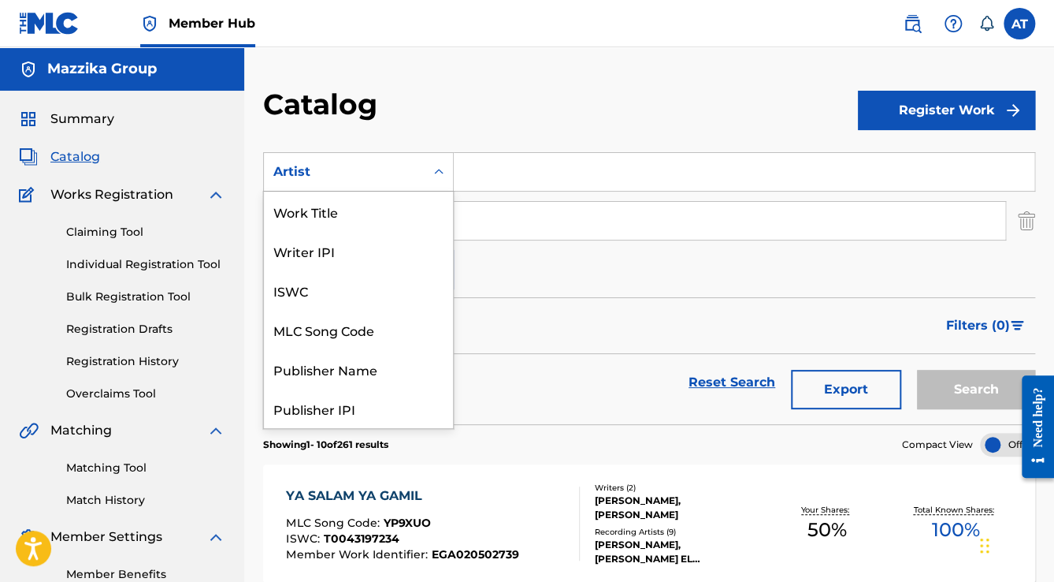
scroll to position [197, 0]
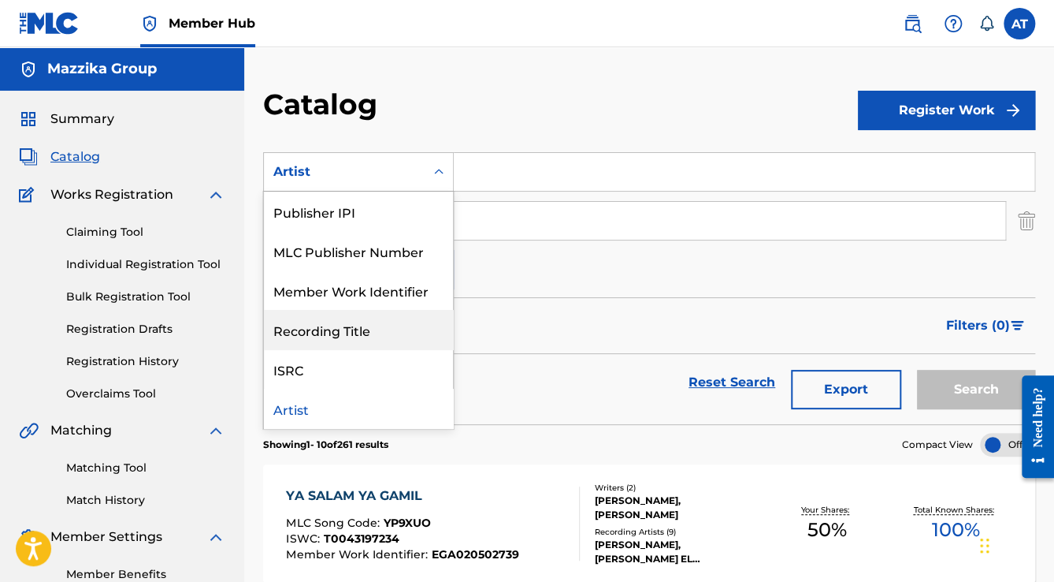
click at [355, 334] on div "Recording Title" at bounding box center [358, 329] width 189 height 39
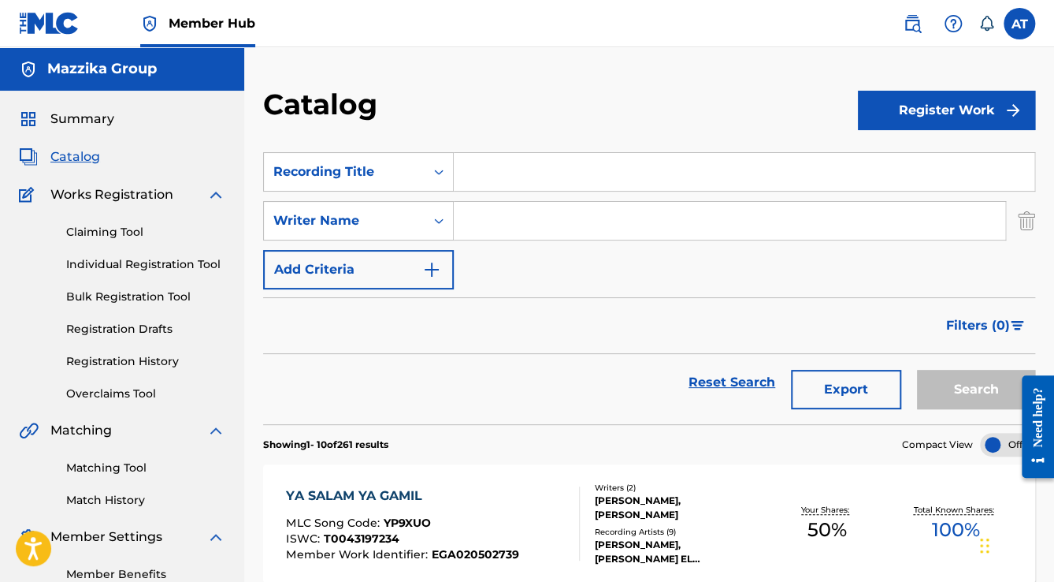
click at [556, 188] on input "Search Form" at bounding box center [744, 172] width 581 height 38
paste input "Zai El Ghagar"
click at [917, 370] on button "Search" at bounding box center [976, 389] width 118 height 39
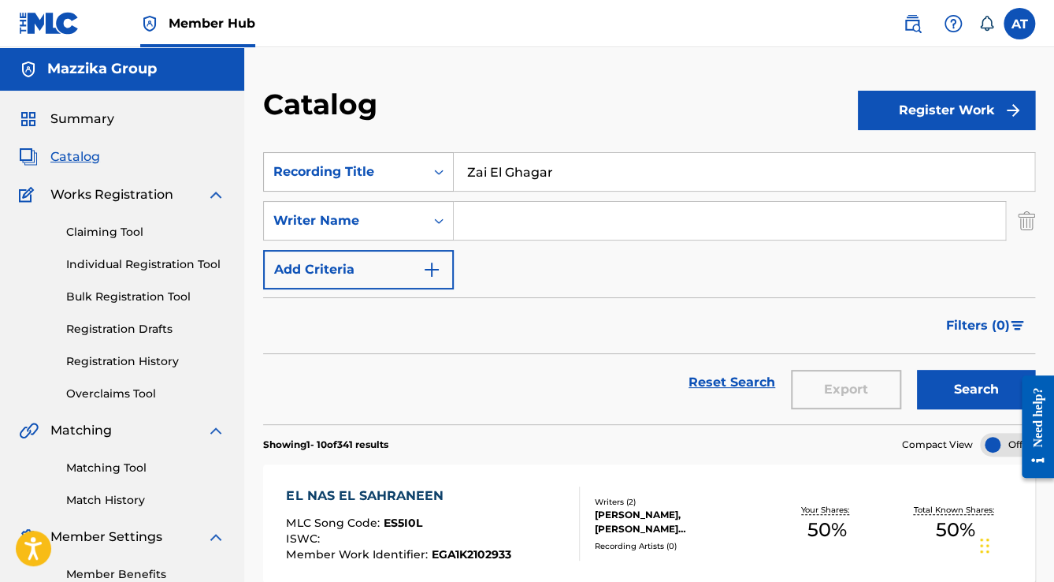
drag, startPoint x: 577, startPoint y: 159, endPoint x: 422, endPoint y: 188, distance: 157.2
click at [424, 188] on div "SearchWithCriteriaa37dba47-84b0-417c-8a50-6e2376de7aef Recording Title Zai El G…" at bounding box center [649, 171] width 772 height 39
paste input "Msh [PERSON_NAME]"
type input "Msh Kitir"
click at [917, 370] on button "Search" at bounding box center [976, 389] width 118 height 39
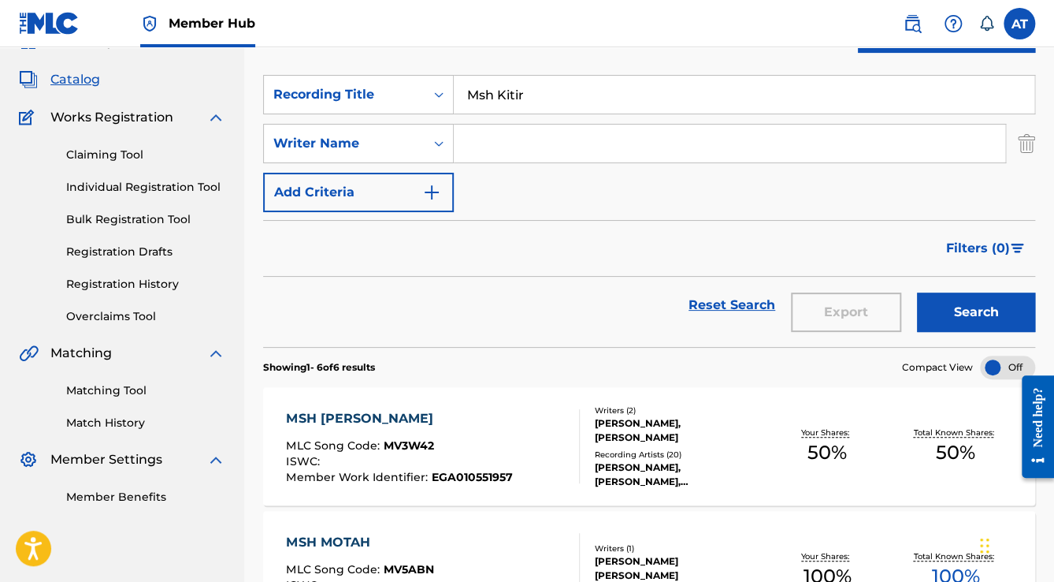
scroll to position [0, 0]
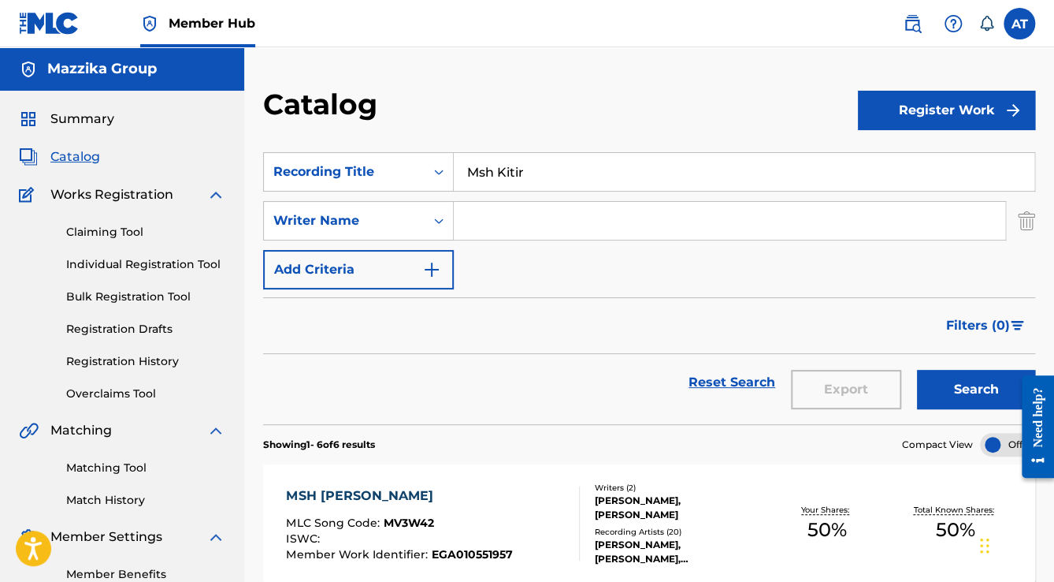
drag, startPoint x: 562, startPoint y: 167, endPoint x: 285, endPoint y: 135, distance: 278.5
click at [453, 150] on section "SearchWithCriteriaa37dba47-84b0-417c-8a50-6e2376de7aef Recording Title Msh Kiti…" at bounding box center [649, 278] width 772 height 291
click at [501, 226] on input "Search Form" at bounding box center [730, 221] width 552 height 38
paste input "[PERSON_NAME] [PERSON_NAME] EL SHARNOUBY"
type input "[PERSON_NAME] [PERSON_NAME] EL SHARNOUBY"
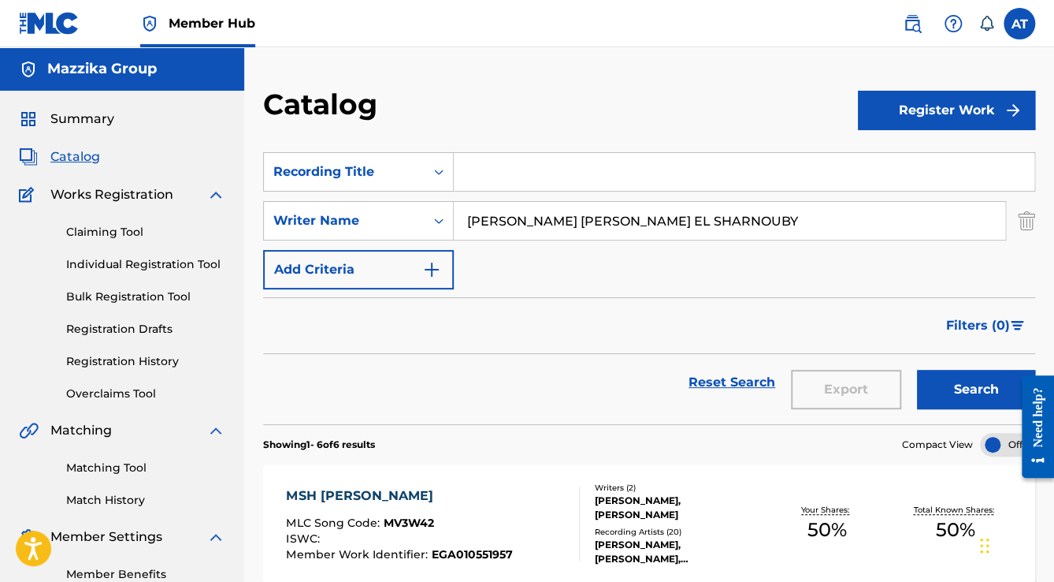
click at [917, 370] on button "Search" at bounding box center [976, 389] width 118 height 39
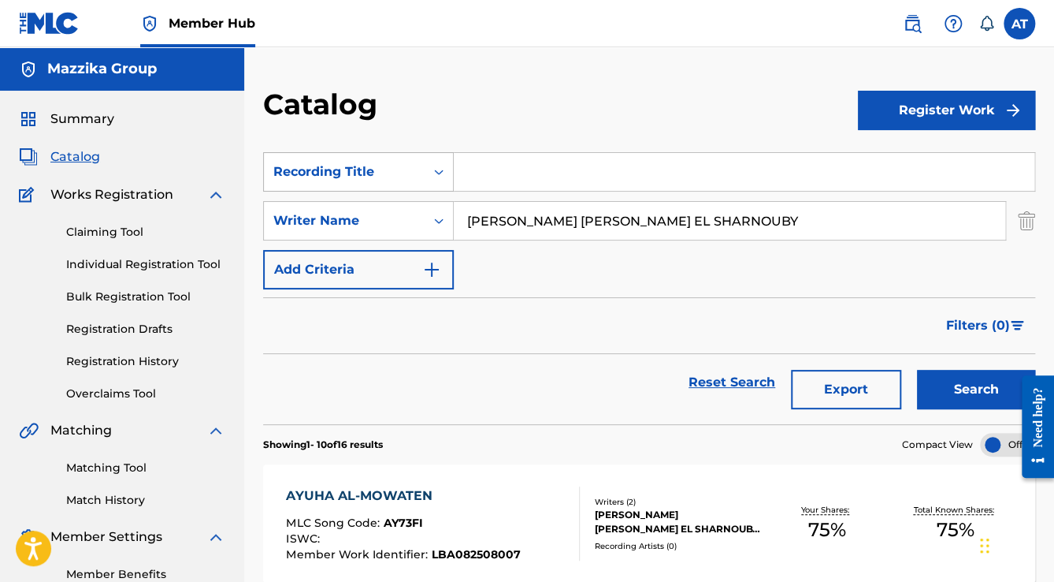
drag, startPoint x: 788, startPoint y: 214, endPoint x: 366, endPoint y: 179, distance: 423.9
click at [367, 179] on div "SearchWithCriteriaa37dba47-84b0-417c-8a50-6e2376de7aef Recording Title SearchWi…" at bounding box center [649, 220] width 772 height 137
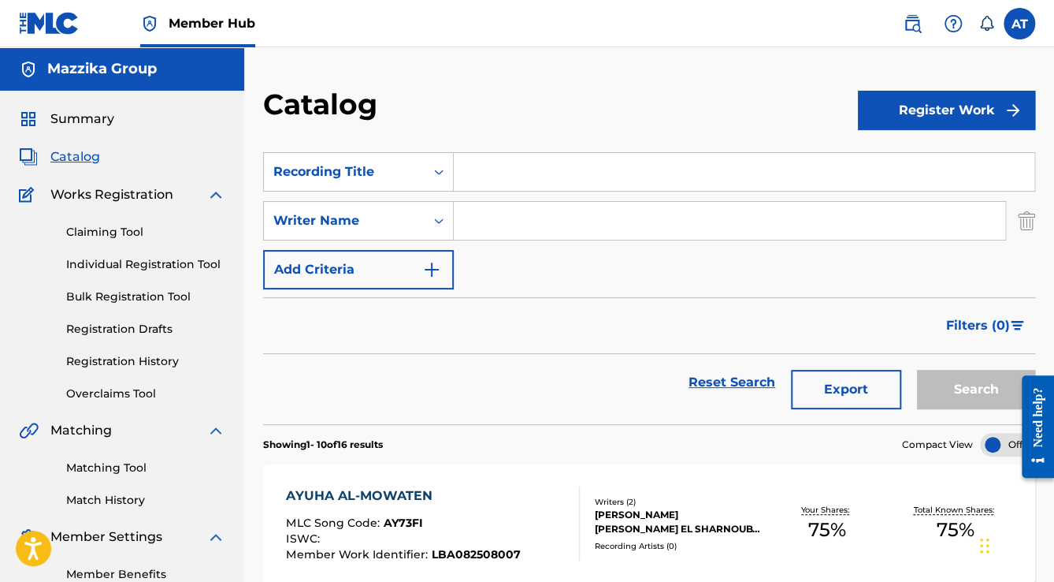
click at [545, 161] on input "Search Form" at bounding box center [744, 172] width 581 height 38
paste input "Boom Takh"
type input "Boom Takh"
click at [917, 370] on button "Search" at bounding box center [976, 389] width 118 height 39
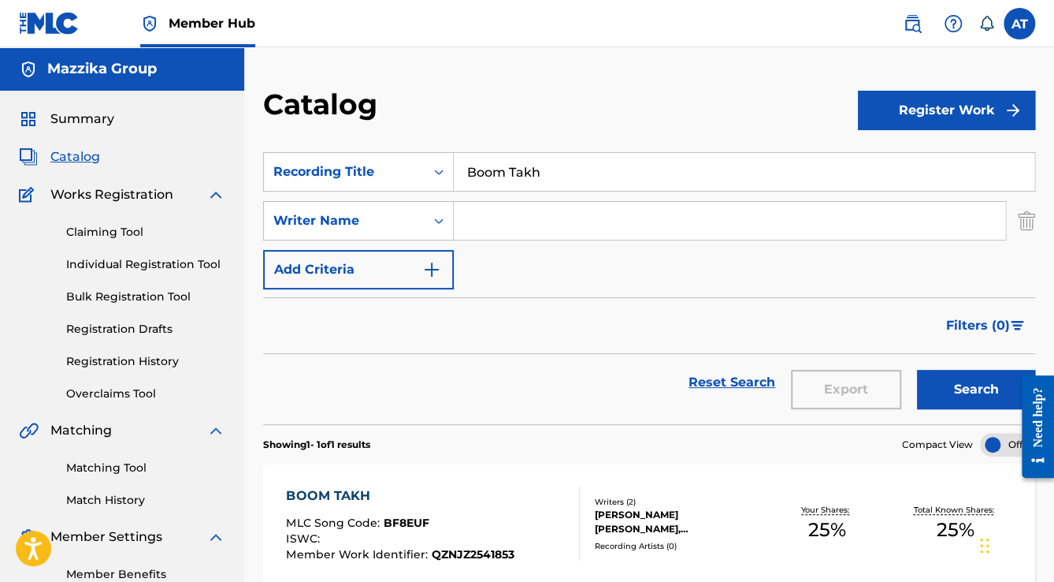
click at [525, 229] on input "Search Form" at bounding box center [730, 221] width 552 height 38
paste input "[PERSON_NAME] [PERSON_NAME], 1150351896"
drag, startPoint x: 848, startPoint y: 215, endPoint x: 749, endPoint y: 231, distance: 100.5
click at [749, 231] on input "[PERSON_NAME] [PERSON_NAME], 1150351896" at bounding box center [730, 221] width 552 height 38
type input "[PERSON_NAME] [PERSON_NAME]"
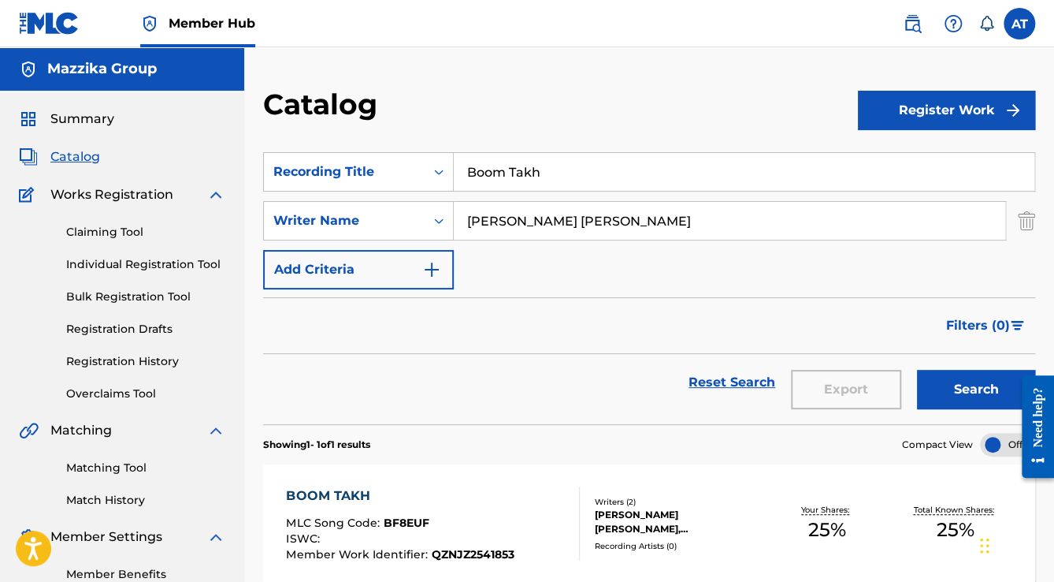
drag, startPoint x: 467, startPoint y: 162, endPoint x: 239, endPoint y: 158, distance: 228.6
click at [241, 158] on main "Mazzika Group Summary Catalog Works Registration Claiming Tool Individual Regis…" at bounding box center [527, 351] width 1054 height 609
click at [917, 370] on button "Search" at bounding box center [976, 389] width 118 height 39
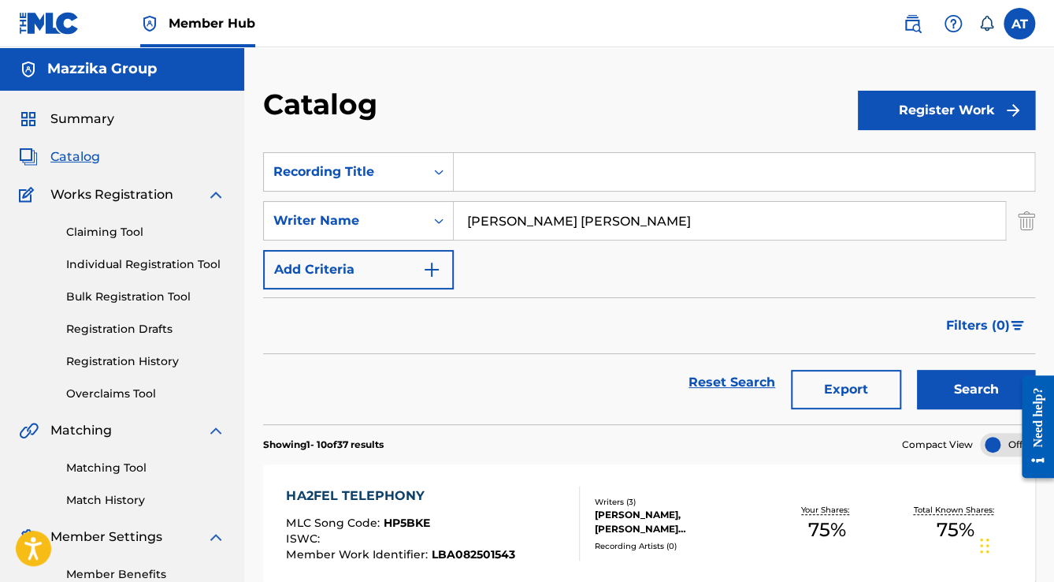
click at [557, 504] on div "HA2FEL TELEPHONY MLC Song Code : HP5BKE ISWC : Member Work Identifier : LBA0825…" at bounding box center [432, 523] width 293 height 74
drag, startPoint x: 735, startPoint y: 208, endPoint x: 430, endPoint y: 185, distance: 305.8
click at [430, 185] on div "SearchWithCriteriaa37dba47-84b0-417c-8a50-6e2376de7aef Recording Title SearchWi…" at bounding box center [649, 220] width 772 height 137
paste input "Hudz"
type input "Hudz"
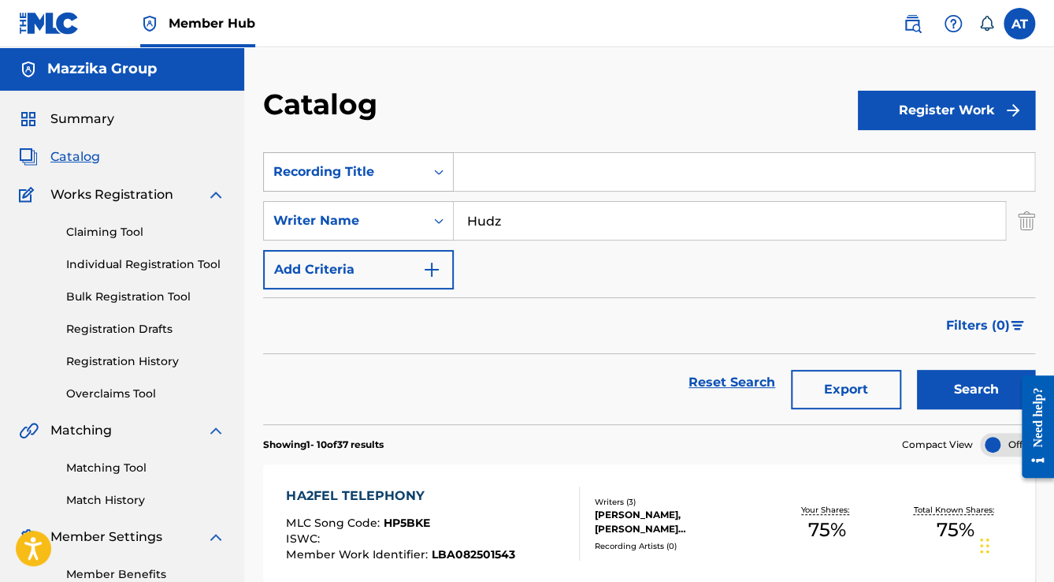
click at [917, 370] on button "Search" at bounding box center [976, 389] width 118 height 39
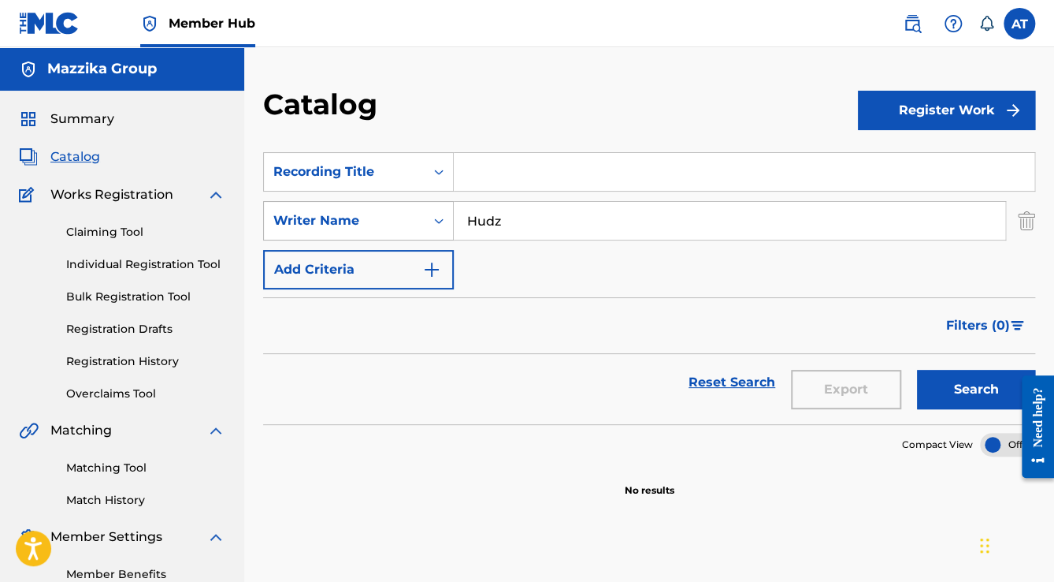
drag, startPoint x: 534, startPoint y: 220, endPoint x: 432, endPoint y: 218, distance: 102.5
click at [432, 218] on div "SearchWithCriteria652a6b8d-0cbc-4ef8-8dc3-65fc0714e774 Writer Name Hudz" at bounding box center [649, 220] width 772 height 39
click at [500, 179] on input "Search Form" at bounding box center [744, 172] width 581 height 38
paste input "Yama"
type input "Yama"
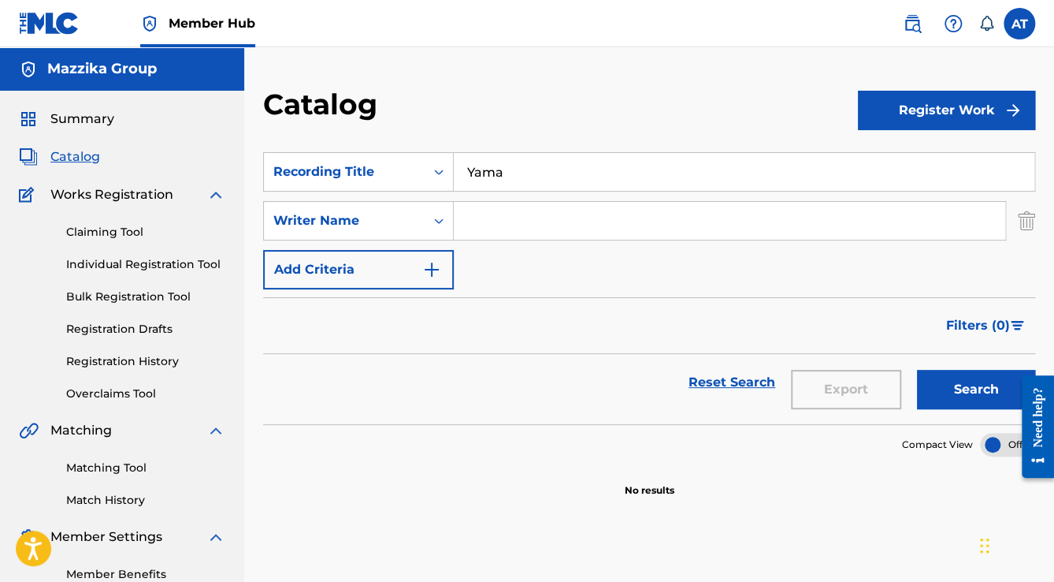
click at [917, 370] on button "Search" at bounding box center [976, 389] width 118 height 39
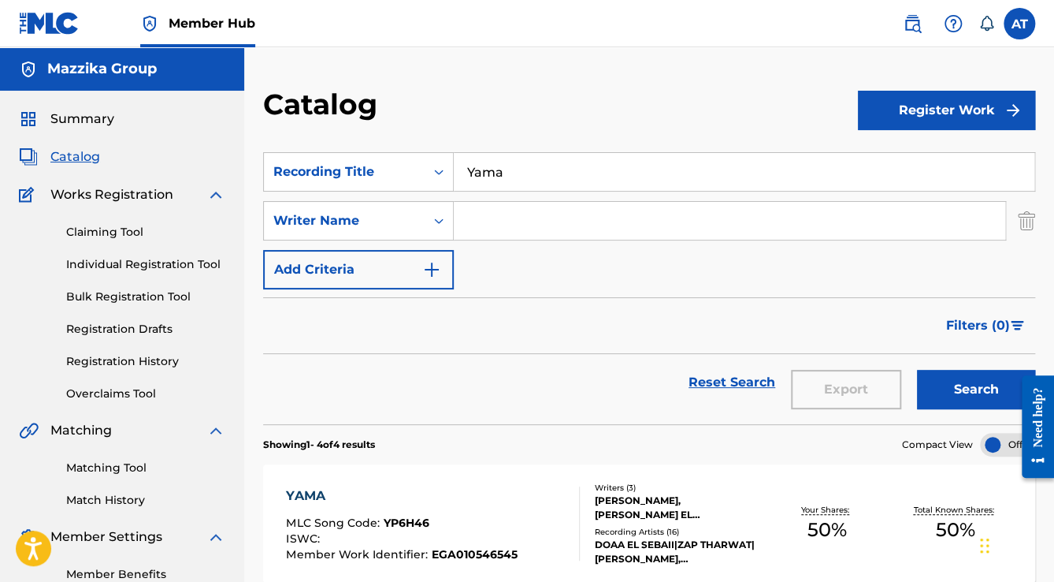
click at [493, 504] on div "YAMA MLC Song Code : YP6H46 ISWC : Member Work Identifier : EGA010546545" at bounding box center [401, 523] width 231 height 74
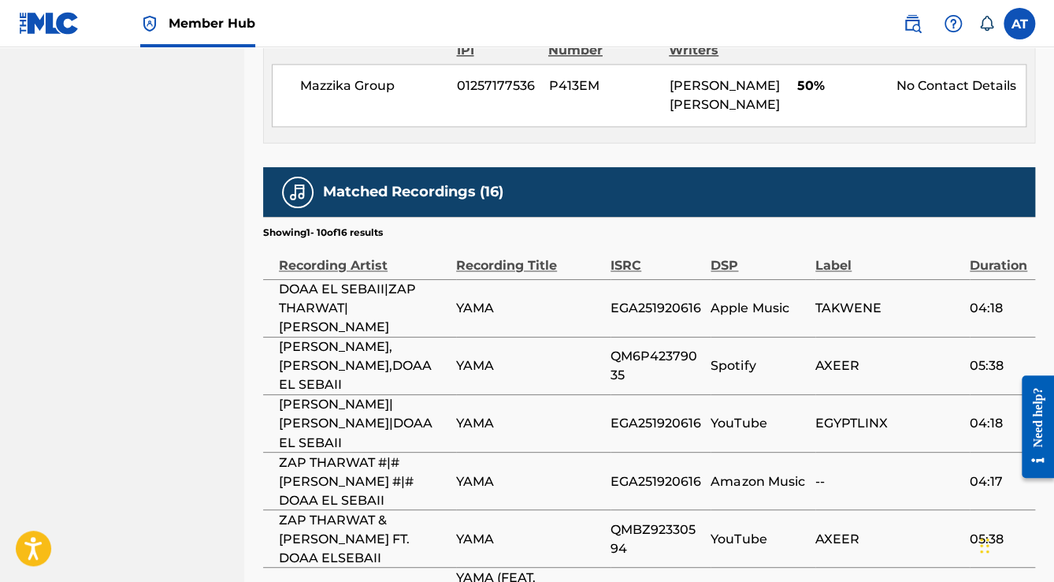
scroll to position [441, 0]
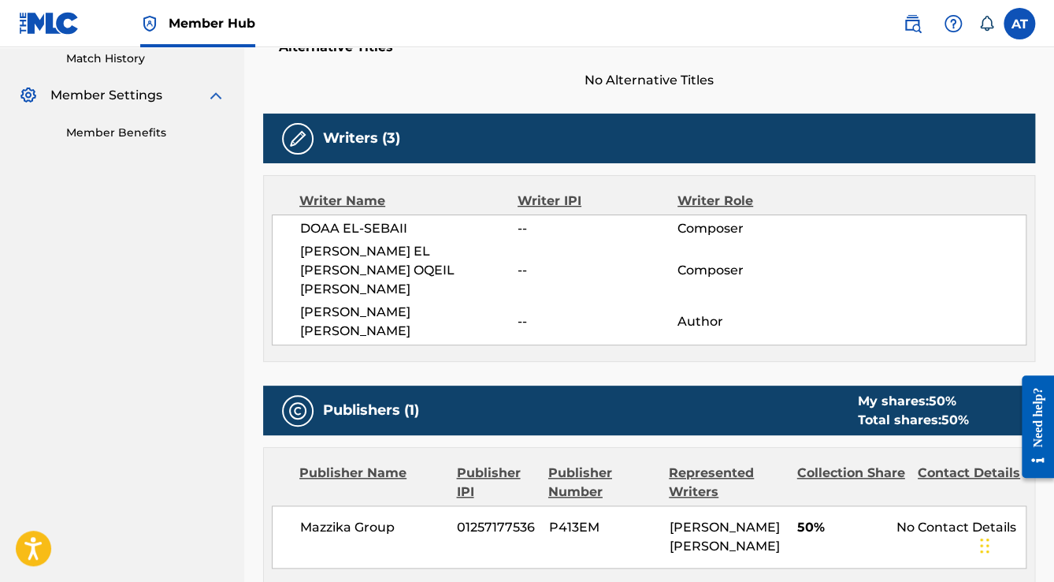
click at [415, 326] on div "Writer Name Writer IPI Writer Role [PERSON_NAME] -- Composer [PERSON_NAME] EL […" at bounding box center [649, 268] width 772 height 187
click at [375, 303] on span "[PERSON_NAME] [PERSON_NAME]" at bounding box center [409, 322] width 218 height 38
click at [335, 273] on span "[PERSON_NAME] EL [PERSON_NAME] OQEIL [PERSON_NAME]" at bounding box center [409, 270] width 218 height 57
click at [334, 262] on span "[PERSON_NAME] EL [PERSON_NAME] OQEIL [PERSON_NAME]" at bounding box center [409, 270] width 218 height 57
